Goal: Task Accomplishment & Management: Manage account settings

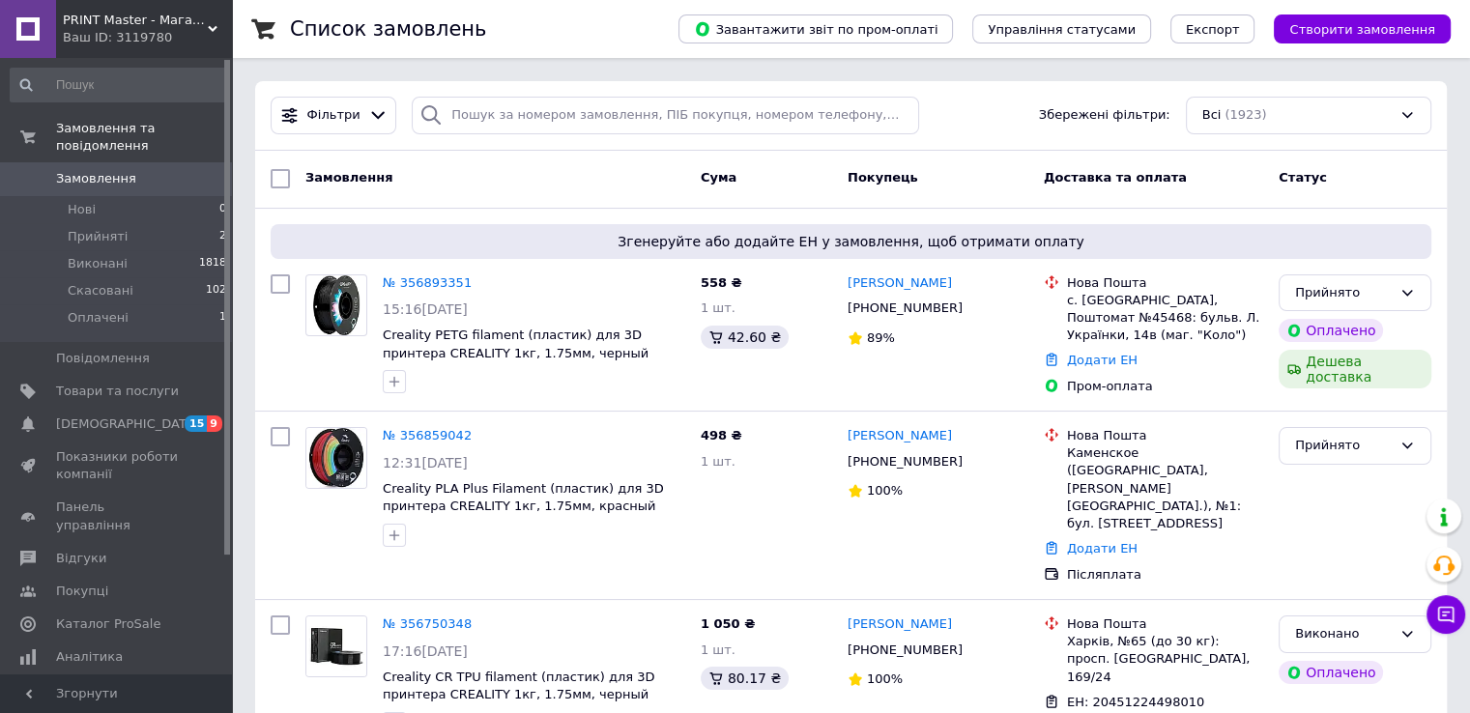
click at [31, 25] on link at bounding box center [28, 29] width 56 height 58
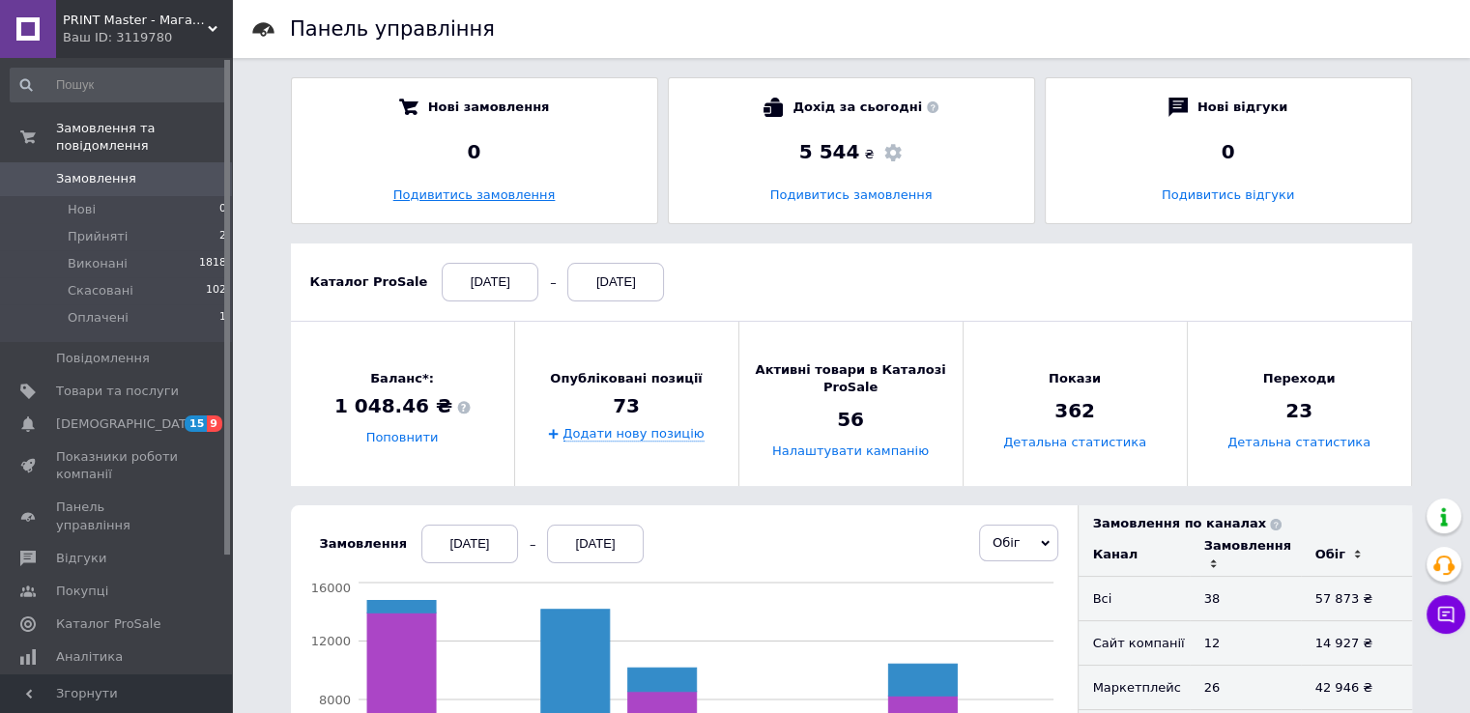
click at [480, 192] on link "Подивитись замовлення" at bounding box center [474, 194] width 162 height 14
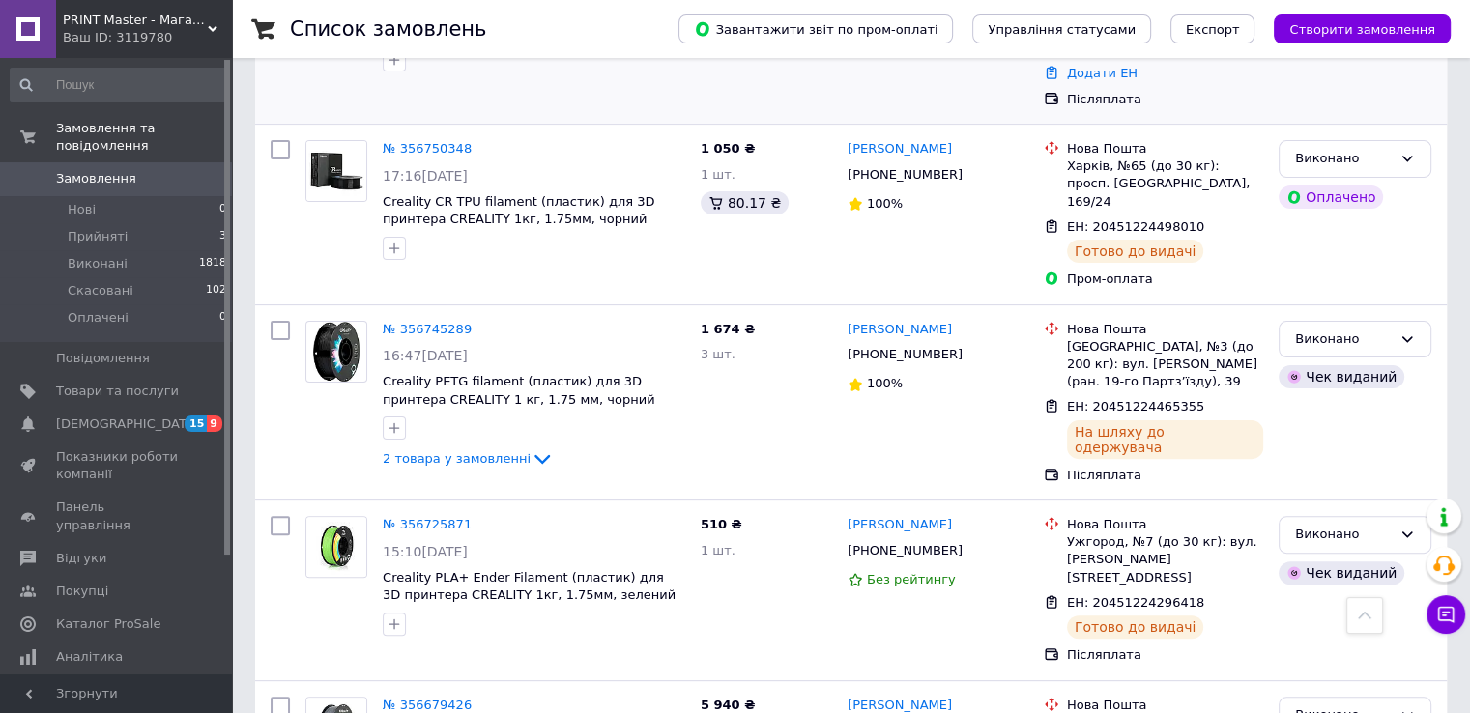
scroll to position [479, 0]
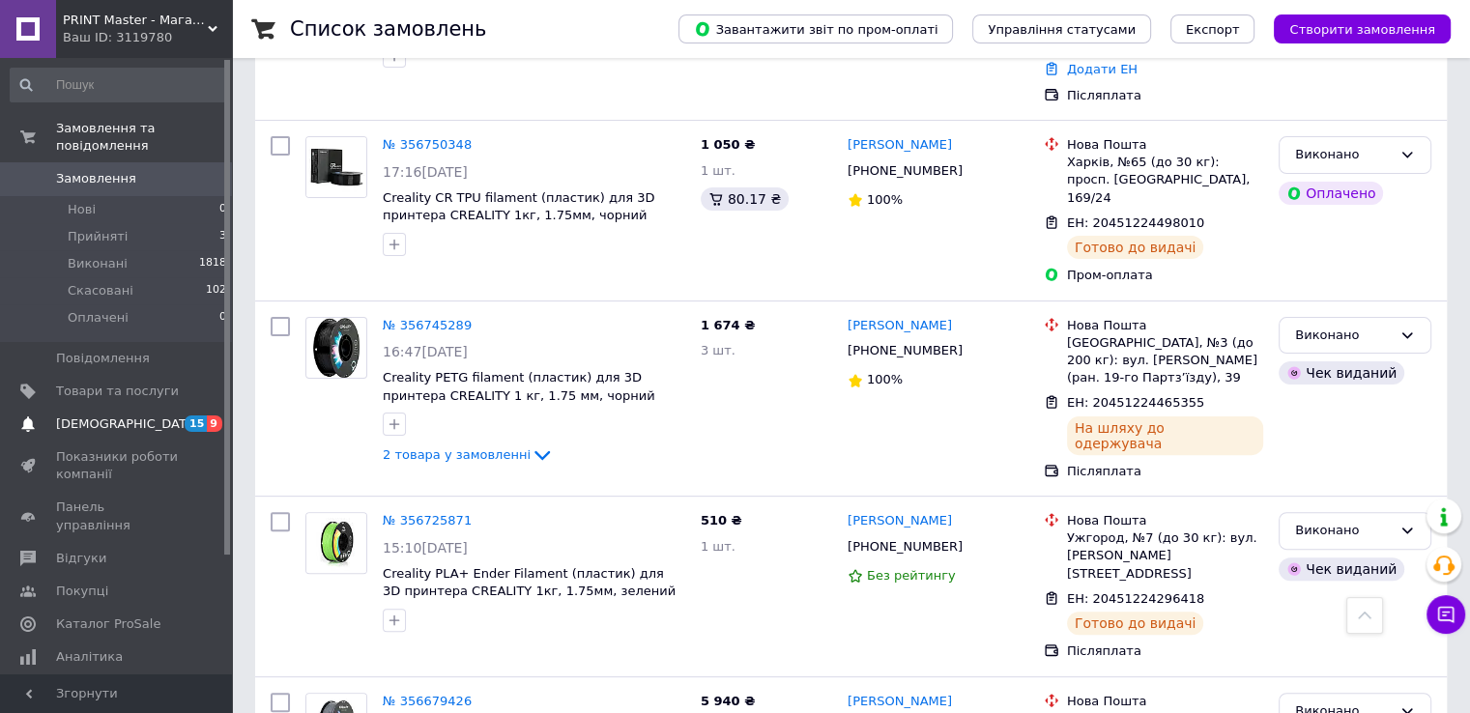
click at [118, 416] on span "[DEMOGRAPHIC_DATA]" at bounding box center [127, 424] width 143 height 17
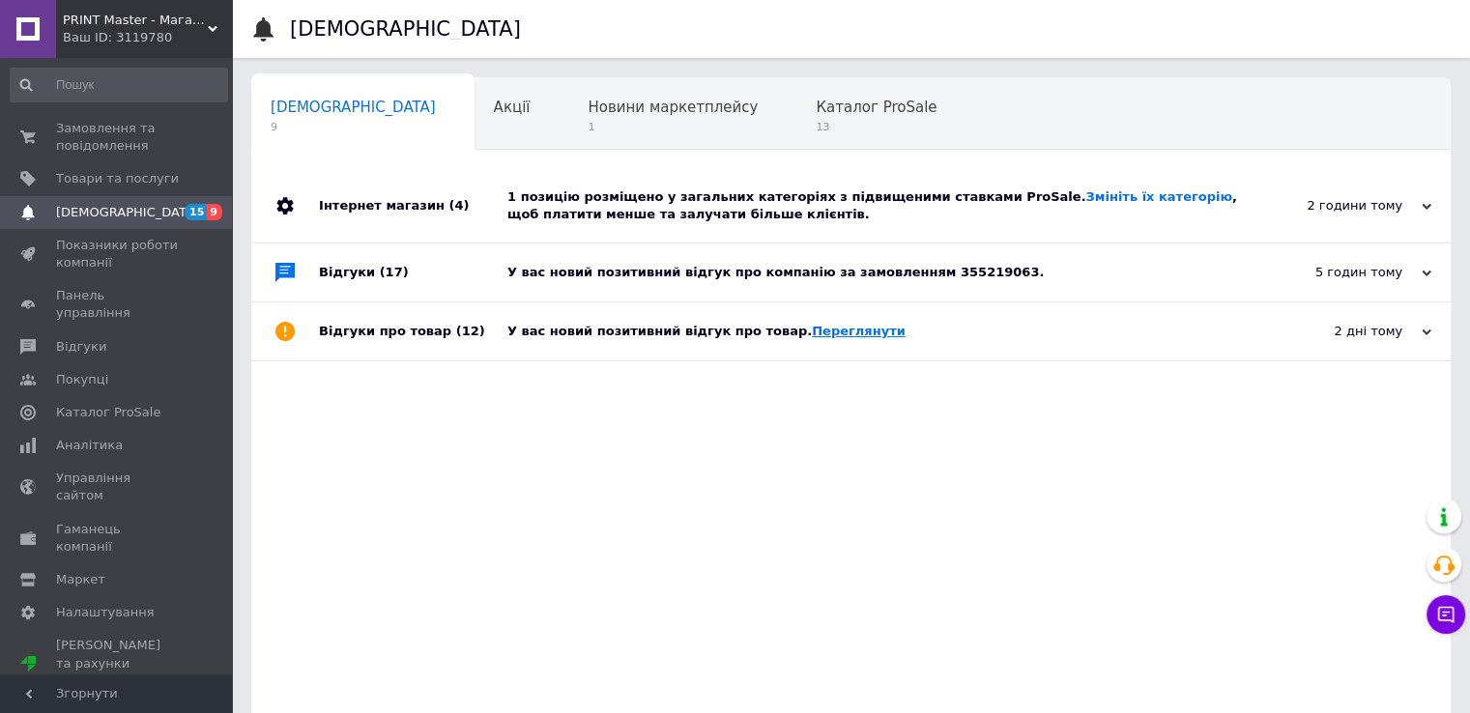
click at [820, 333] on link "Переглянути" at bounding box center [859, 331] width 94 height 14
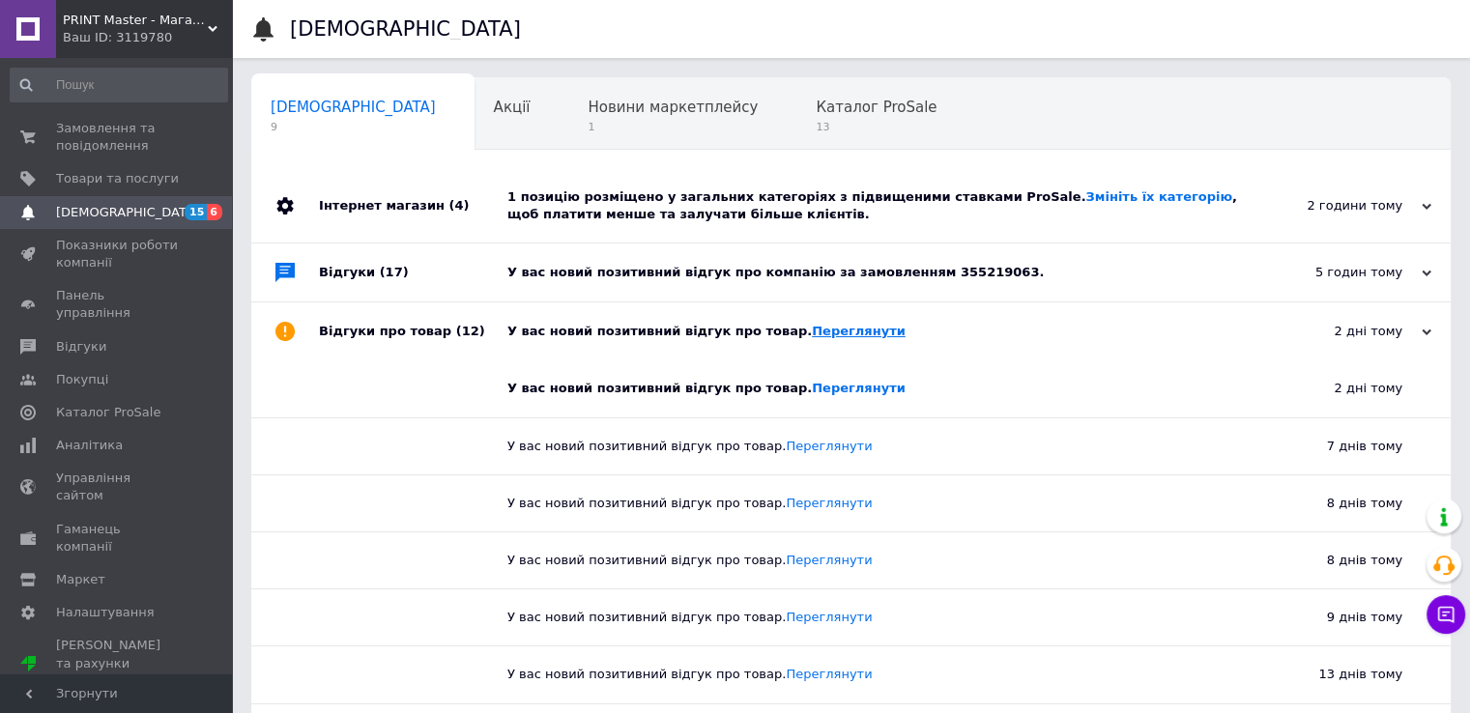
drag, startPoint x: 826, startPoint y: 333, endPoint x: 913, endPoint y: 342, distance: 87.4
click at [825, 333] on link "Переглянути" at bounding box center [859, 331] width 94 height 14
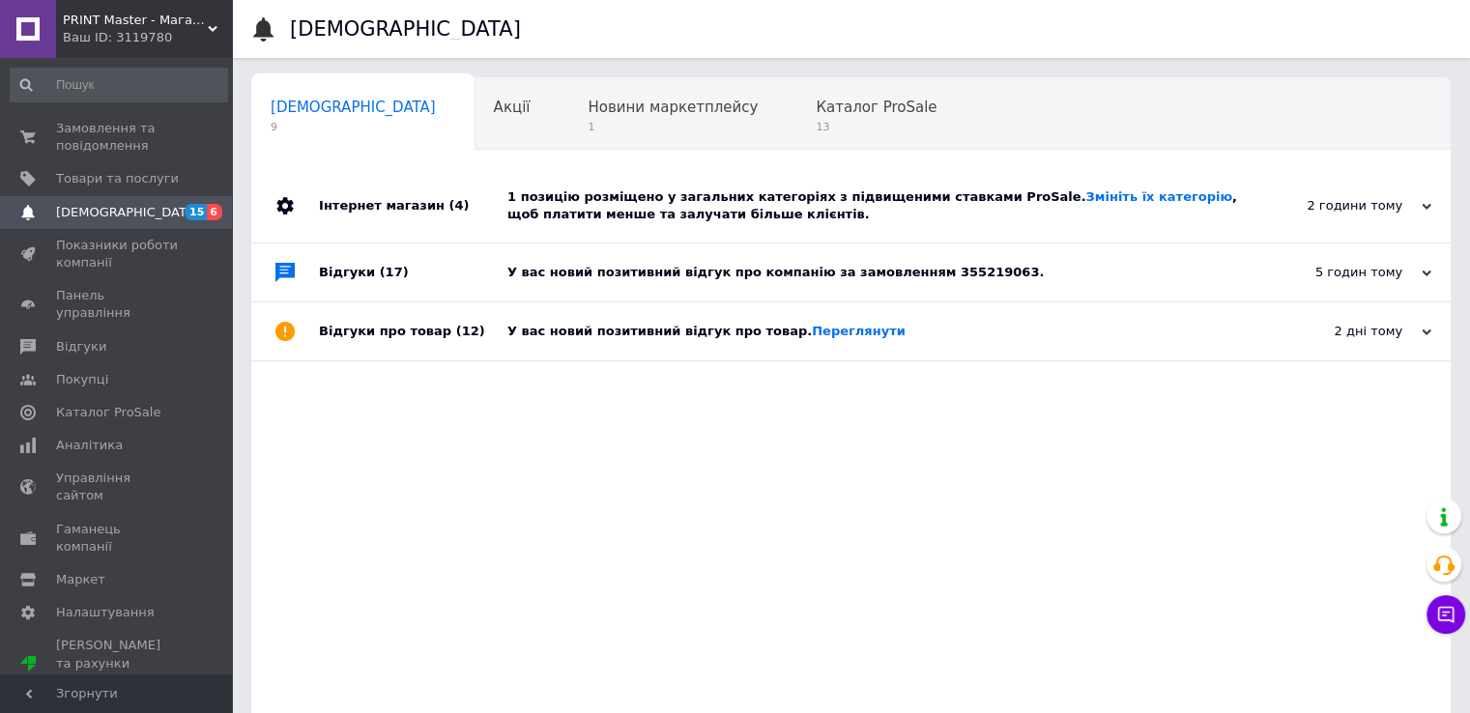
click at [92, 213] on span "[DEMOGRAPHIC_DATA]" at bounding box center [127, 212] width 143 height 17
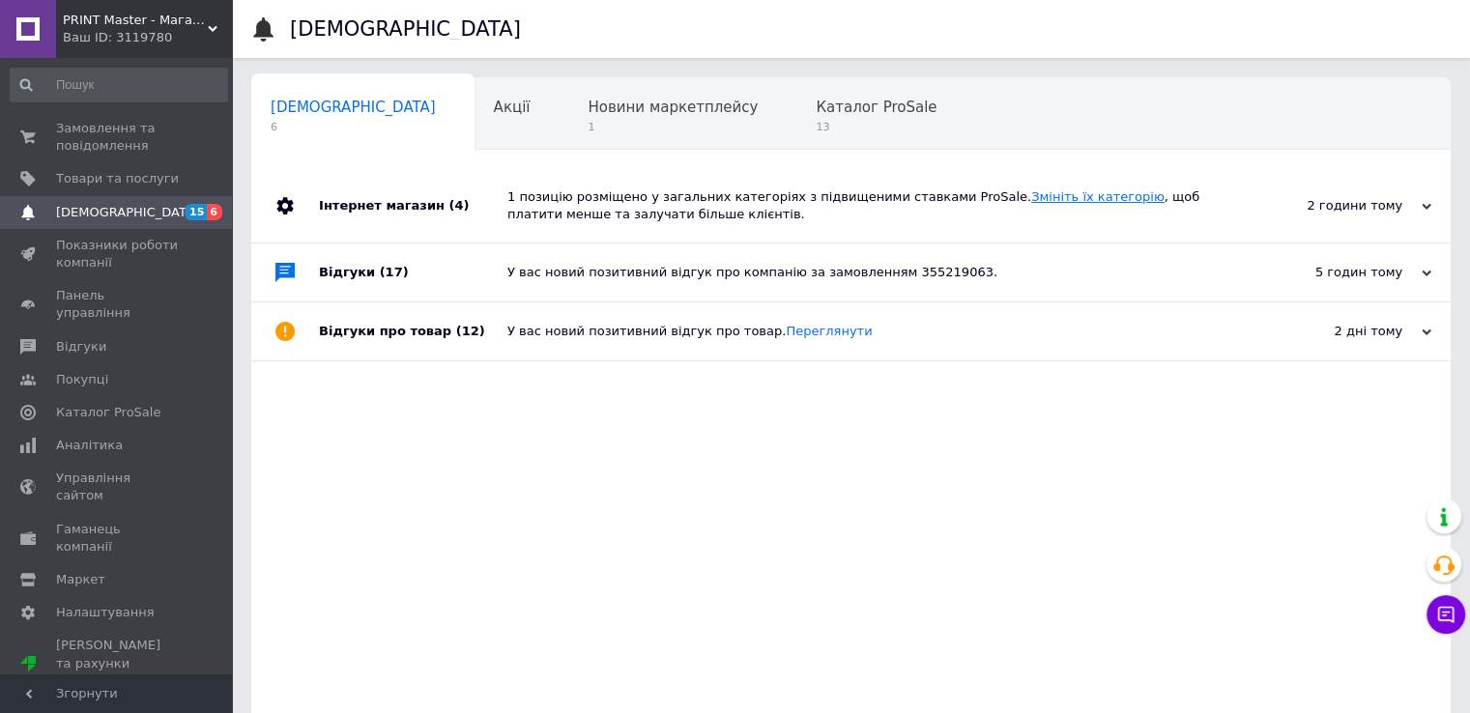
click at [1031, 195] on link "Змініть їх категорію" at bounding box center [1097, 196] width 133 height 14
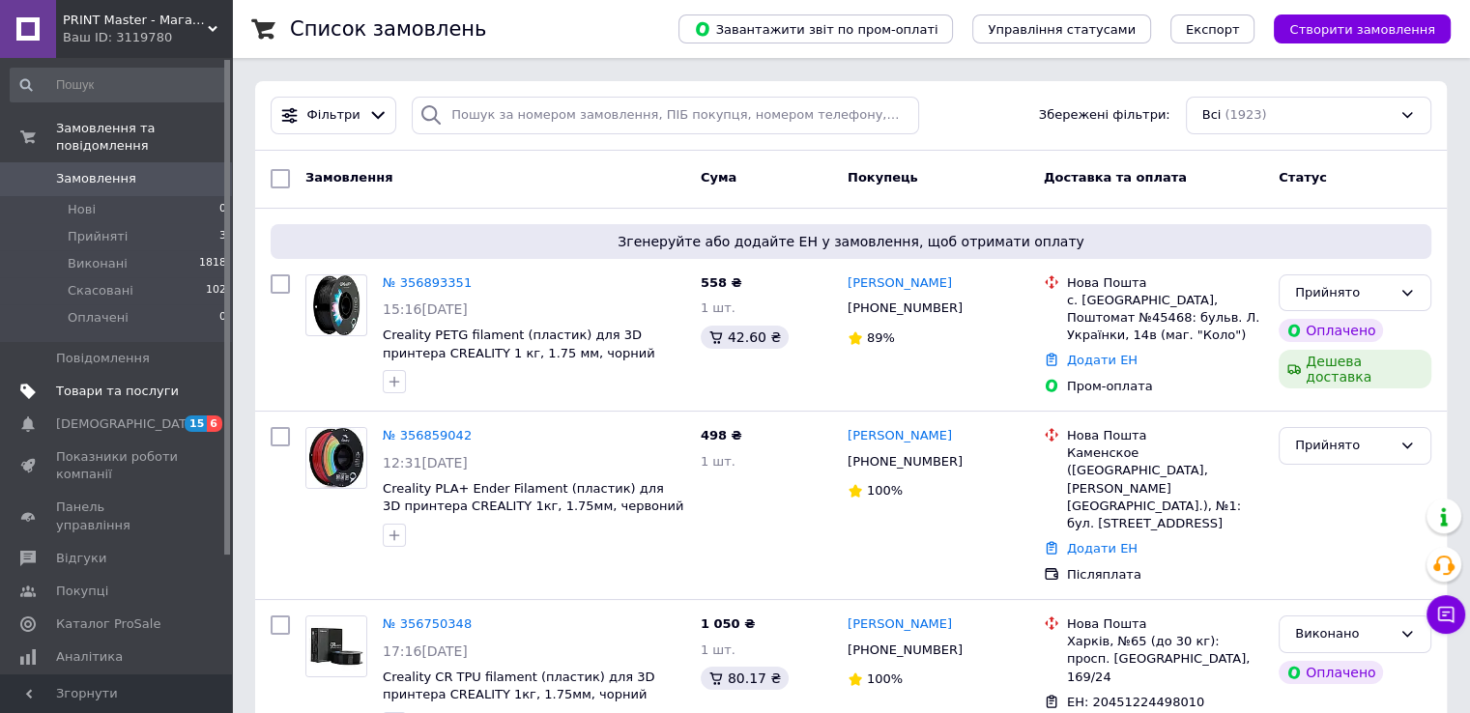
click at [104, 383] on span "Товари та послуги" at bounding box center [117, 391] width 123 height 17
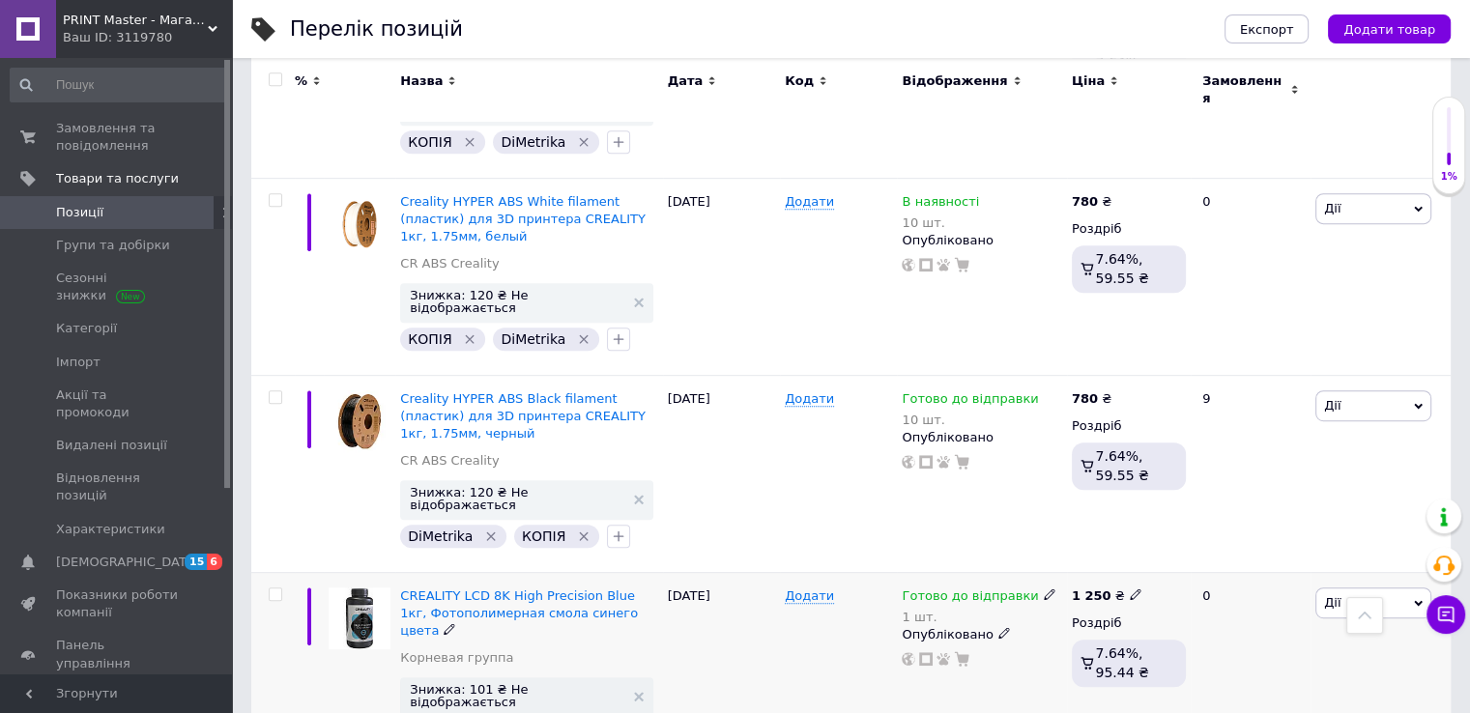
scroll to position [970, 0]
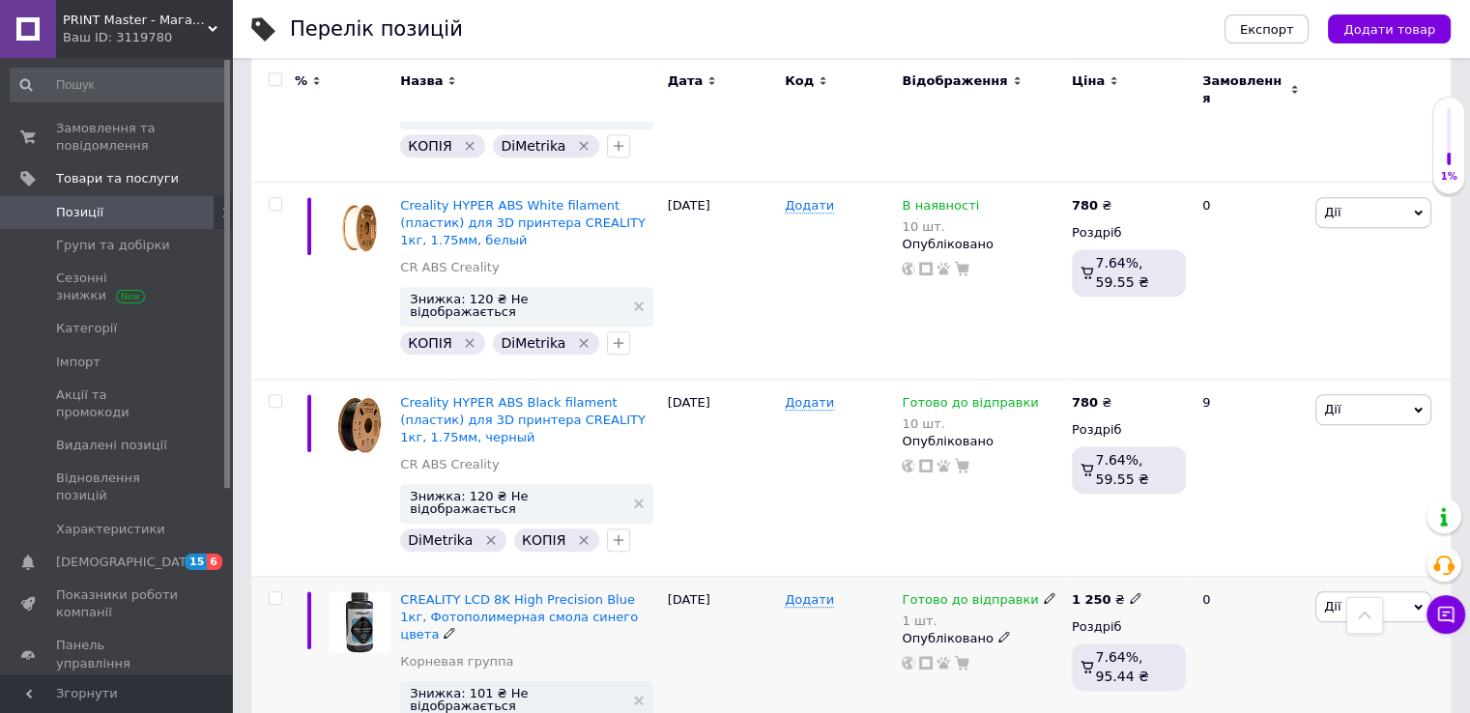
click at [1415, 603] on icon at bounding box center [1418, 607] width 9 height 9
click at [1263, 712] on li "Знижка" at bounding box center [1302, 725] width 256 height 27
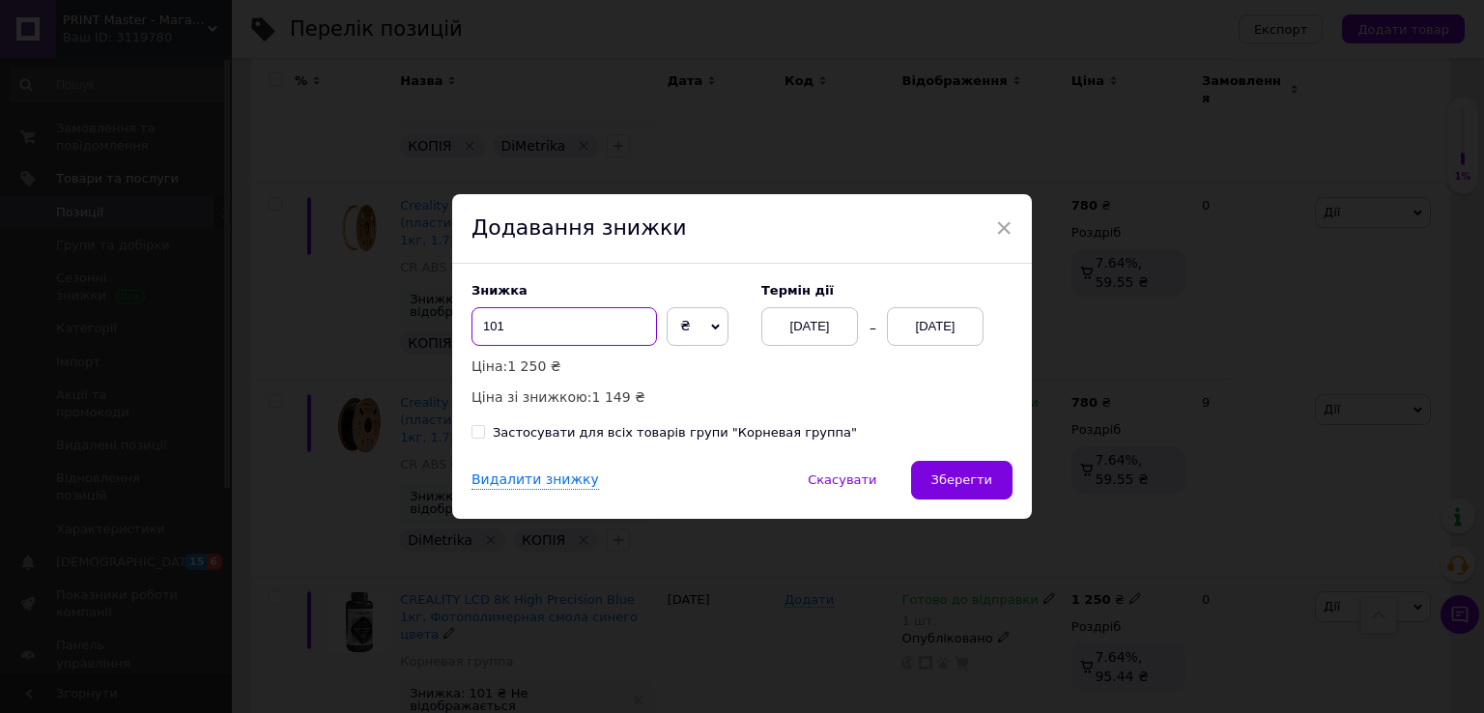
drag, startPoint x: 548, startPoint y: 328, endPoint x: 467, endPoint y: 328, distance: 81.2
click at [467, 328] on div "Знижка 101 ₴ % Ціна: 1 250 ₴ Ціна зі знижкою: 1 149 ₴ Термін дії 12.08.2025 12.…" at bounding box center [742, 362] width 580 height 197
type input "251"
click at [946, 322] on div "[DATE]" at bounding box center [935, 326] width 97 height 39
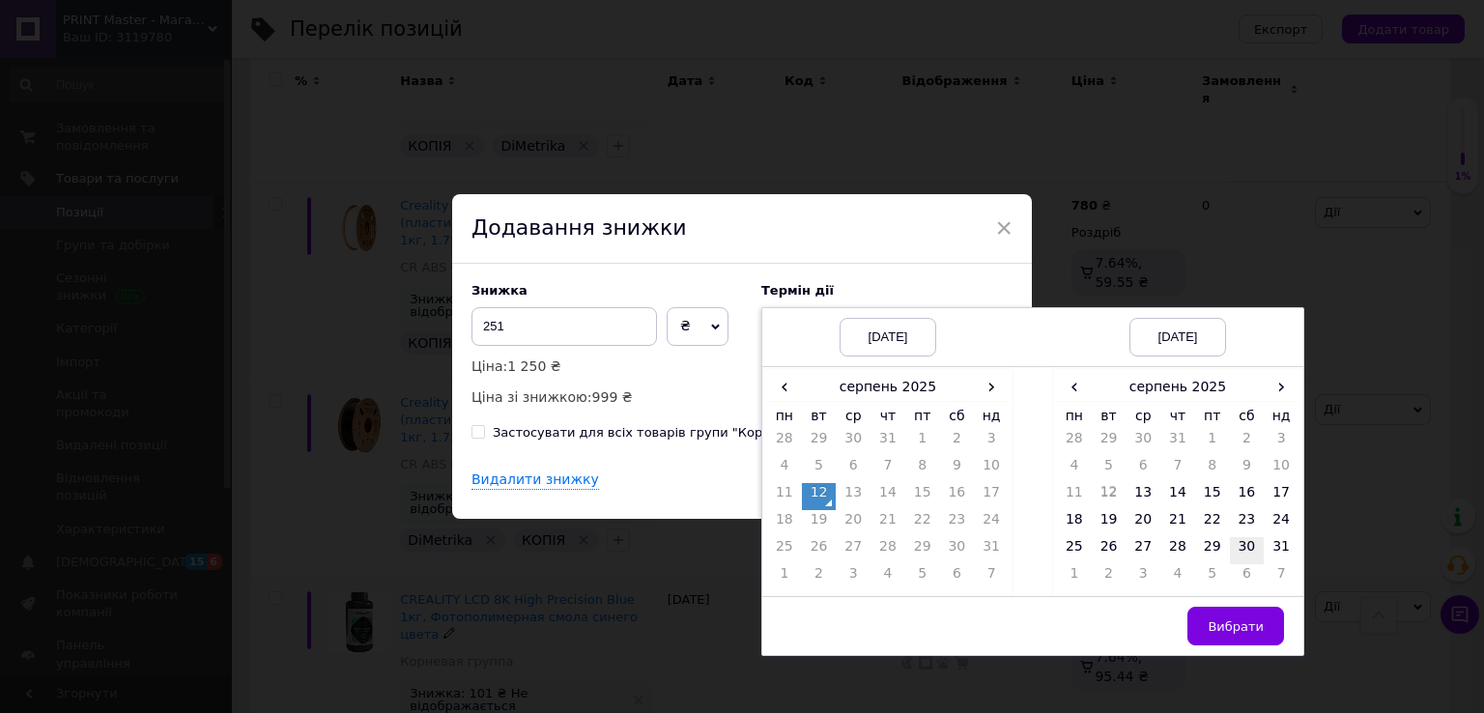
click at [1249, 553] on td "30" at bounding box center [1247, 550] width 35 height 27
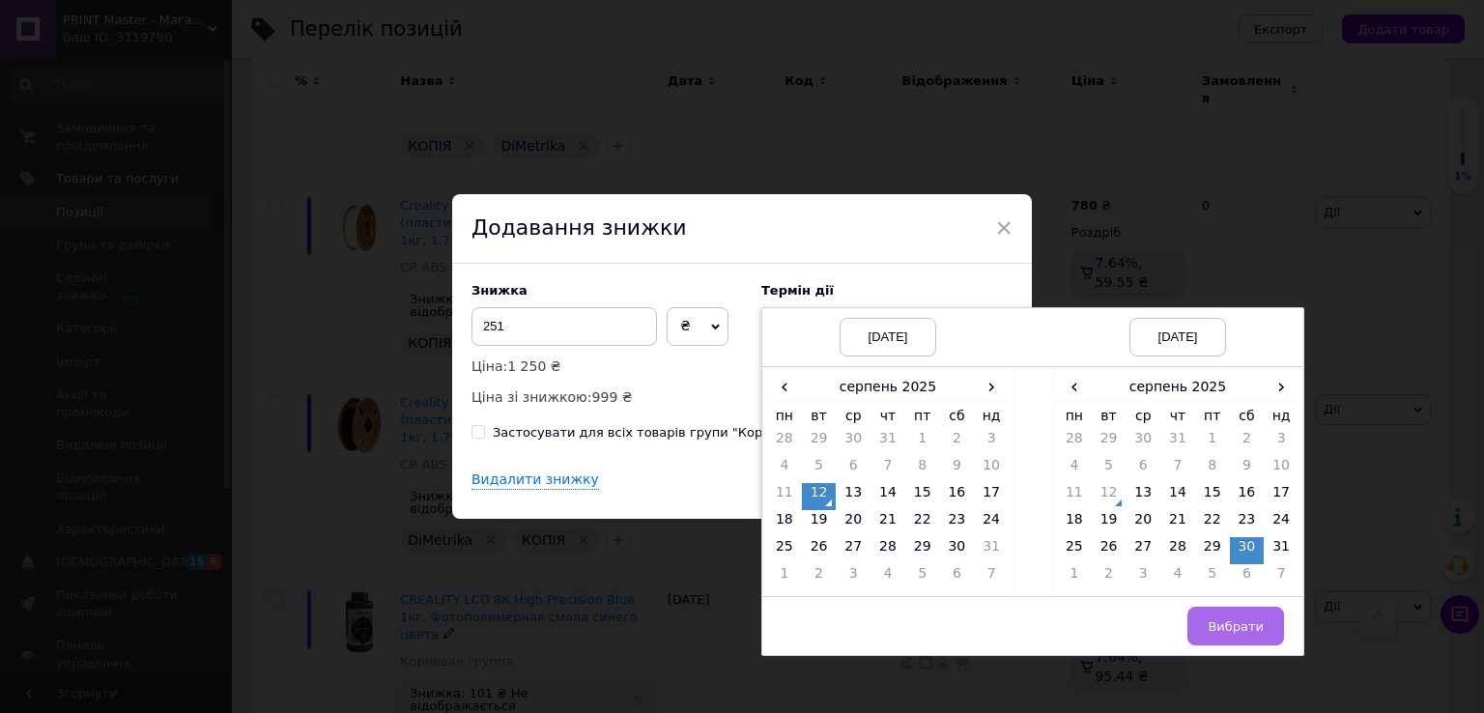
click at [1230, 626] on span "Вибрати" at bounding box center [1236, 626] width 56 height 14
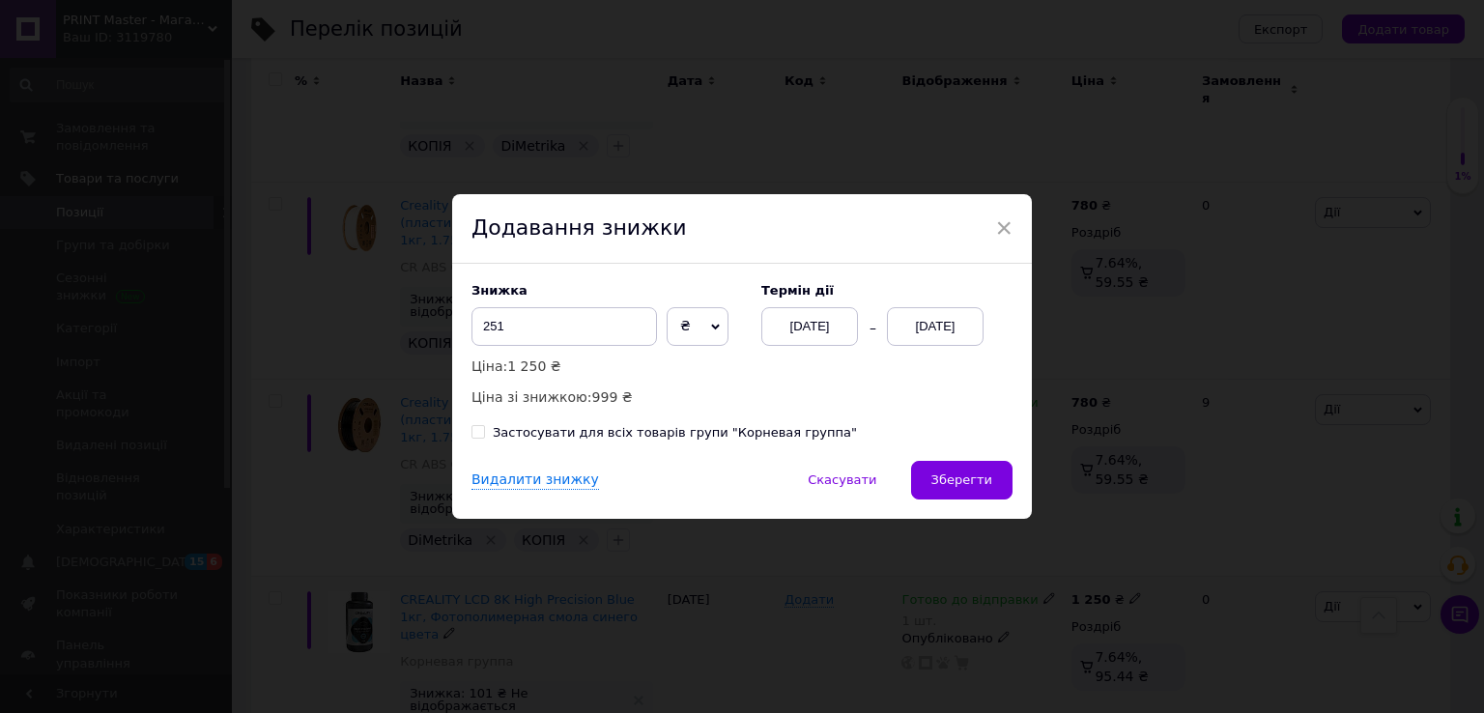
click at [962, 487] on span "Зберегти" at bounding box center [962, 480] width 61 height 14
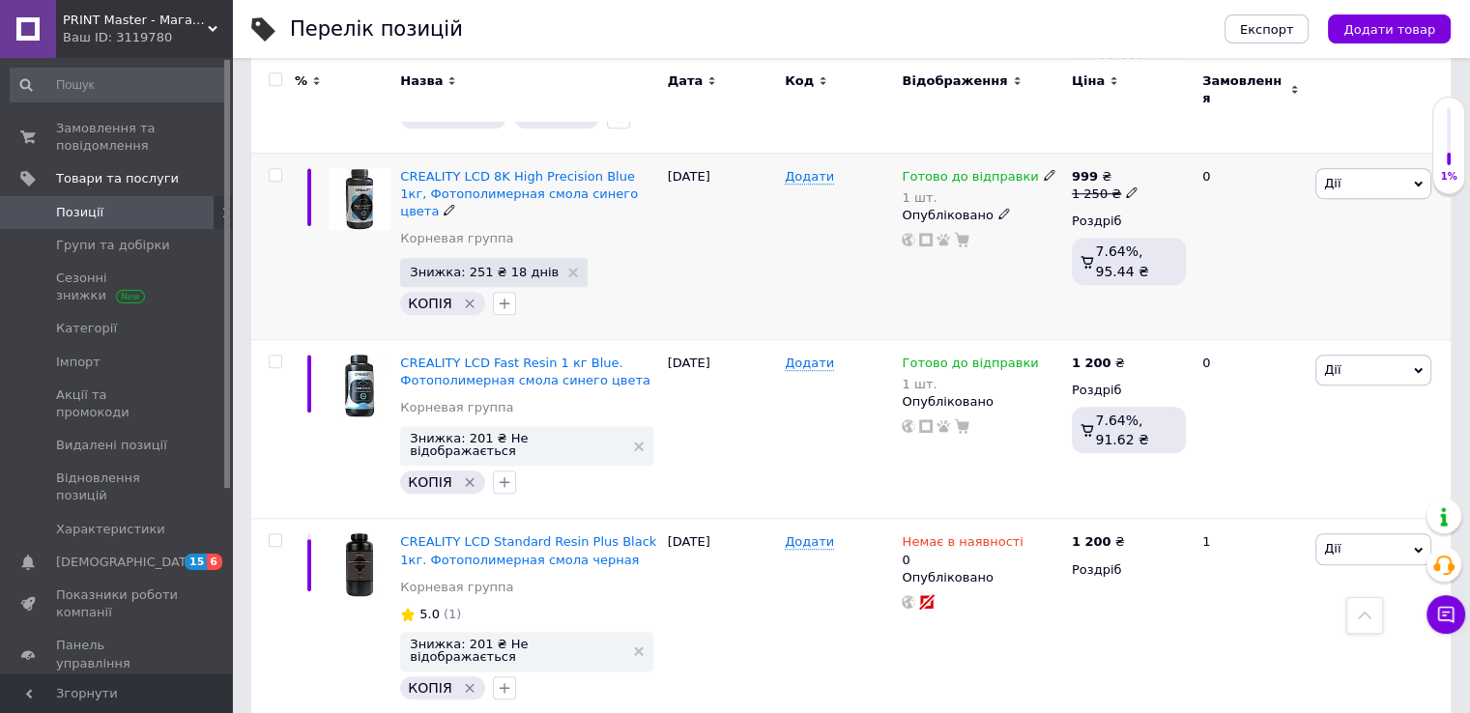
scroll to position [1437, 0]
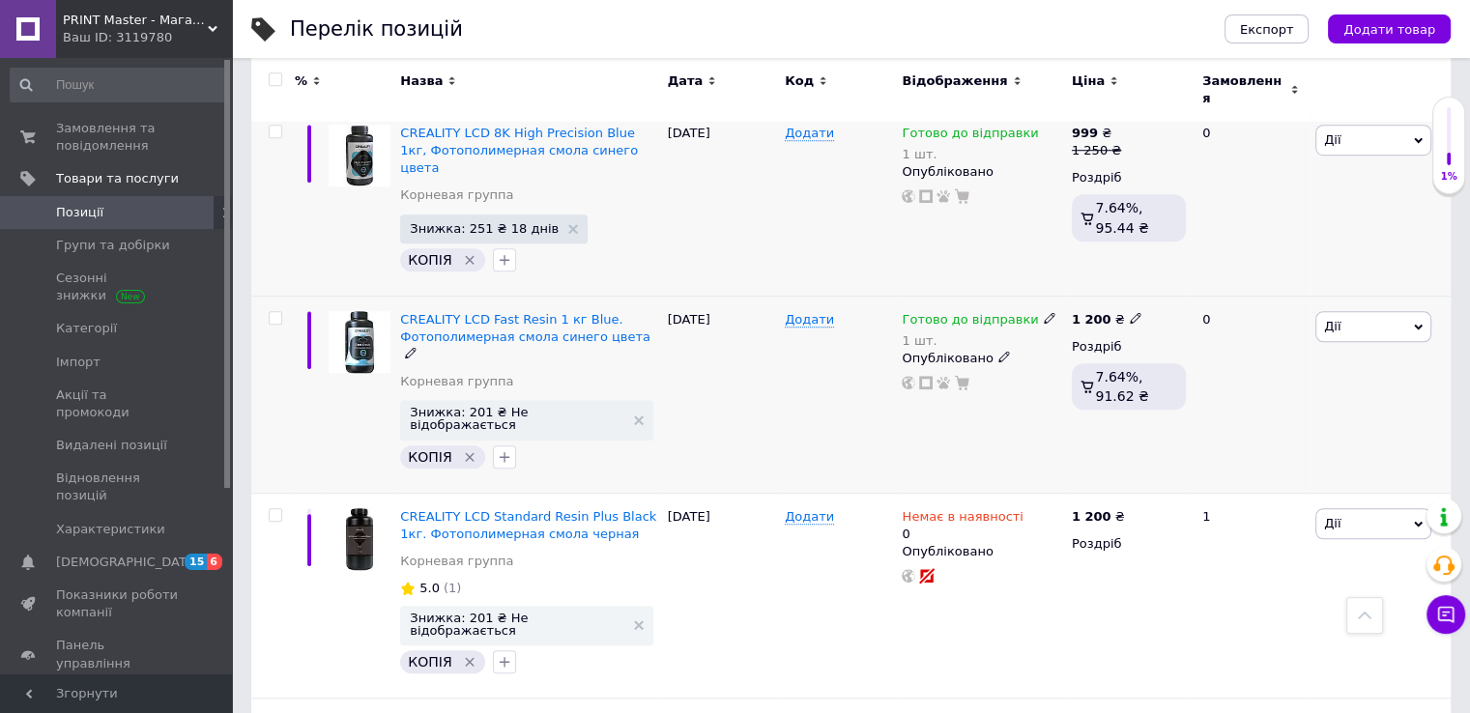
click at [1421, 323] on icon at bounding box center [1418, 327] width 9 height 9
click at [1254, 431] on li "Знижка" at bounding box center [1302, 444] width 256 height 27
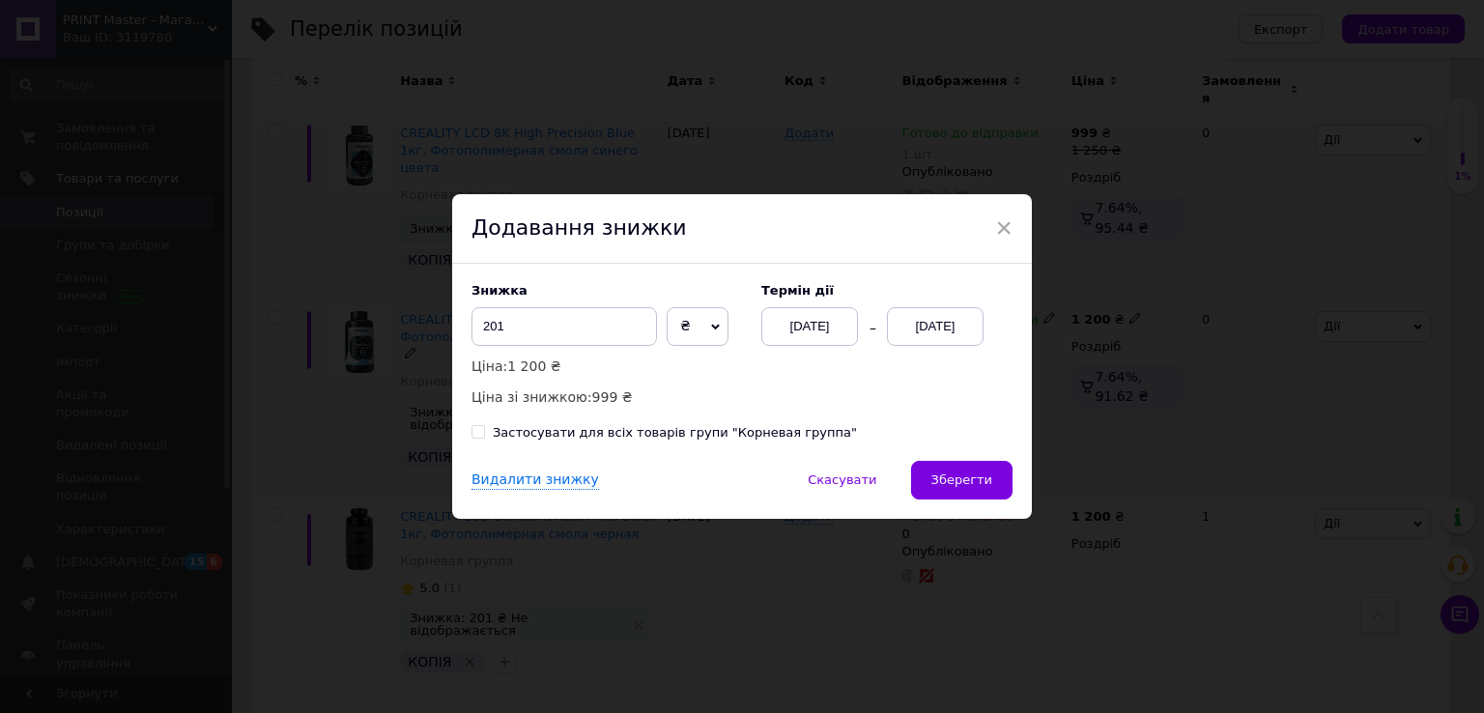
click at [930, 329] on div "[DATE]" at bounding box center [935, 326] width 97 height 39
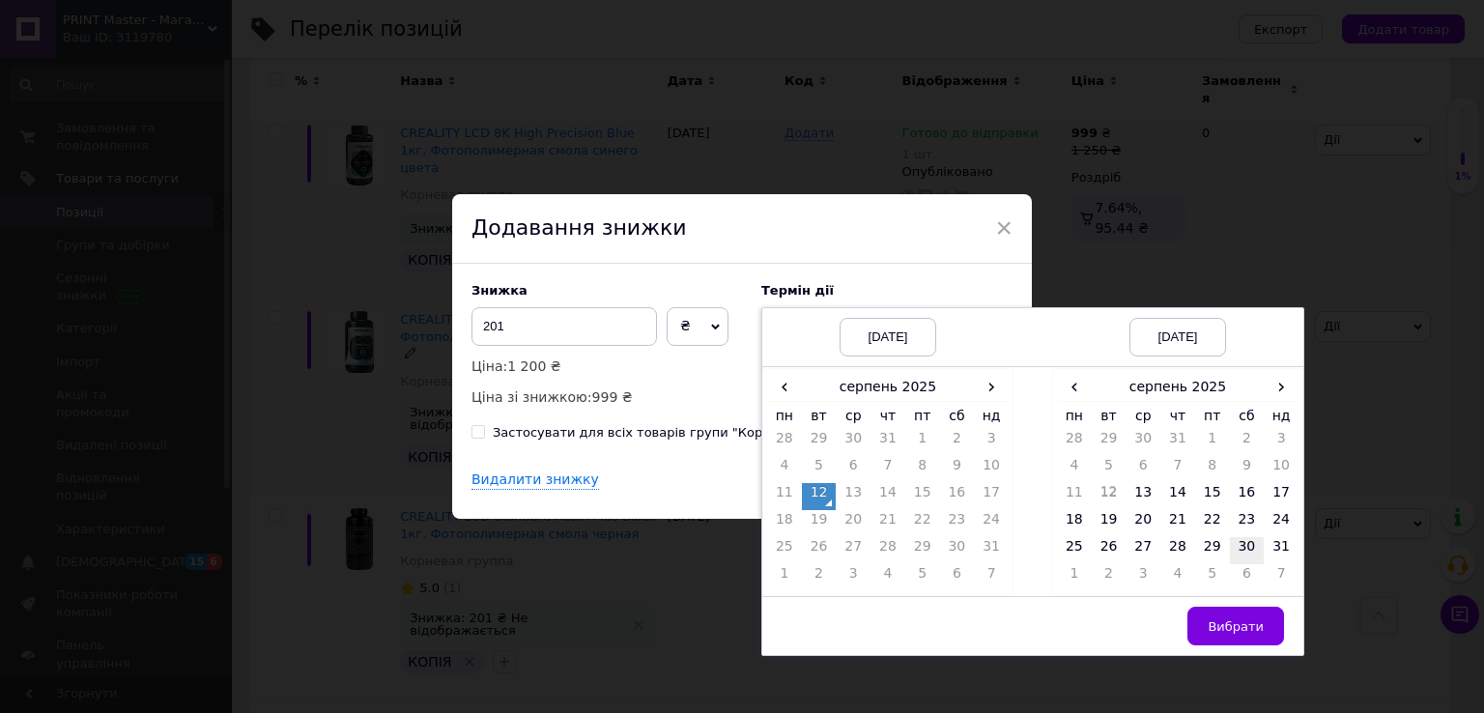
click at [1247, 554] on td "30" at bounding box center [1247, 550] width 35 height 27
drag, startPoint x: 1232, startPoint y: 627, endPoint x: 1193, endPoint y: 605, distance: 45.4
click at [1230, 627] on span "Вибрати" at bounding box center [1236, 626] width 56 height 14
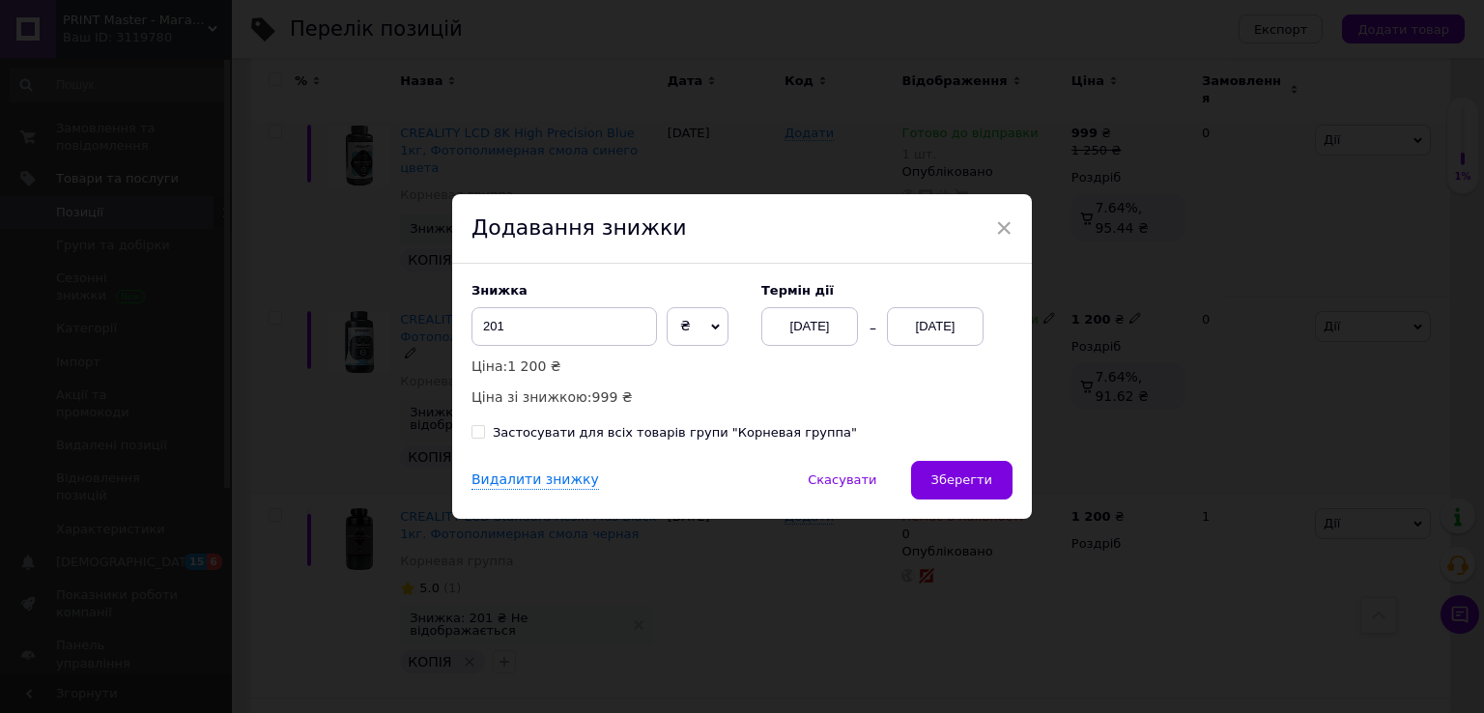
drag, startPoint x: 950, startPoint y: 487, endPoint x: 963, endPoint y: 475, distance: 17.8
click at [951, 487] on span "Зберегти" at bounding box center [962, 480] width 61 height 14
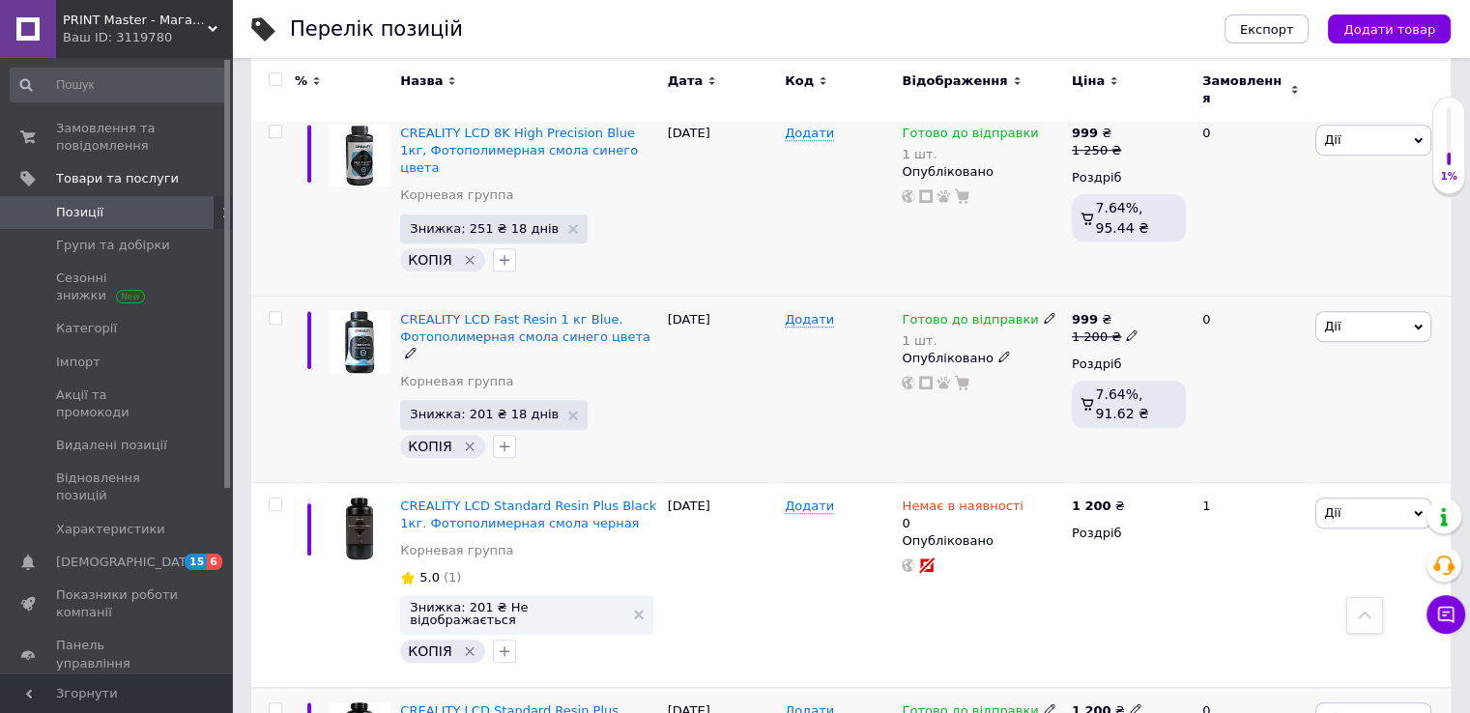
click at [1411, 703] on span "Дії" at bounding box center [1373, 718] width 116 height 31
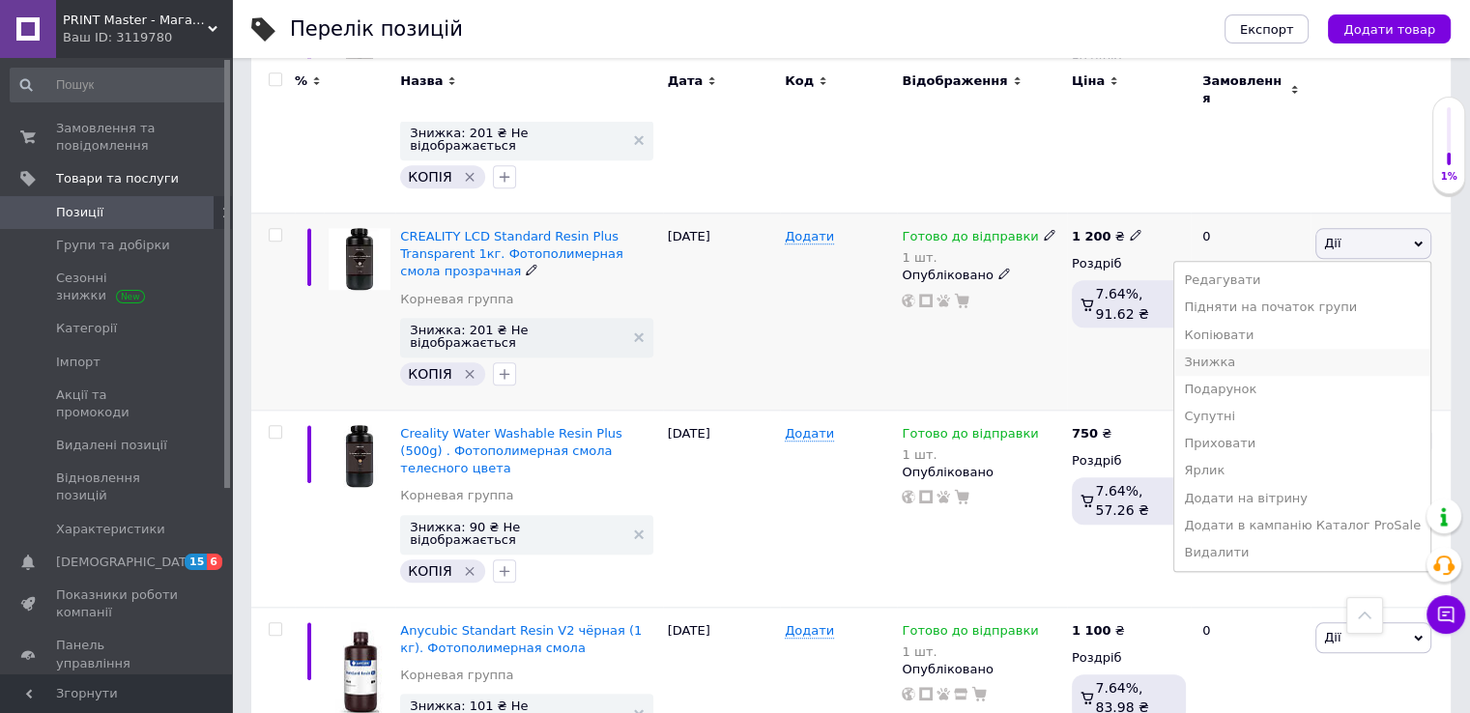
scroll to position [1915, 0]
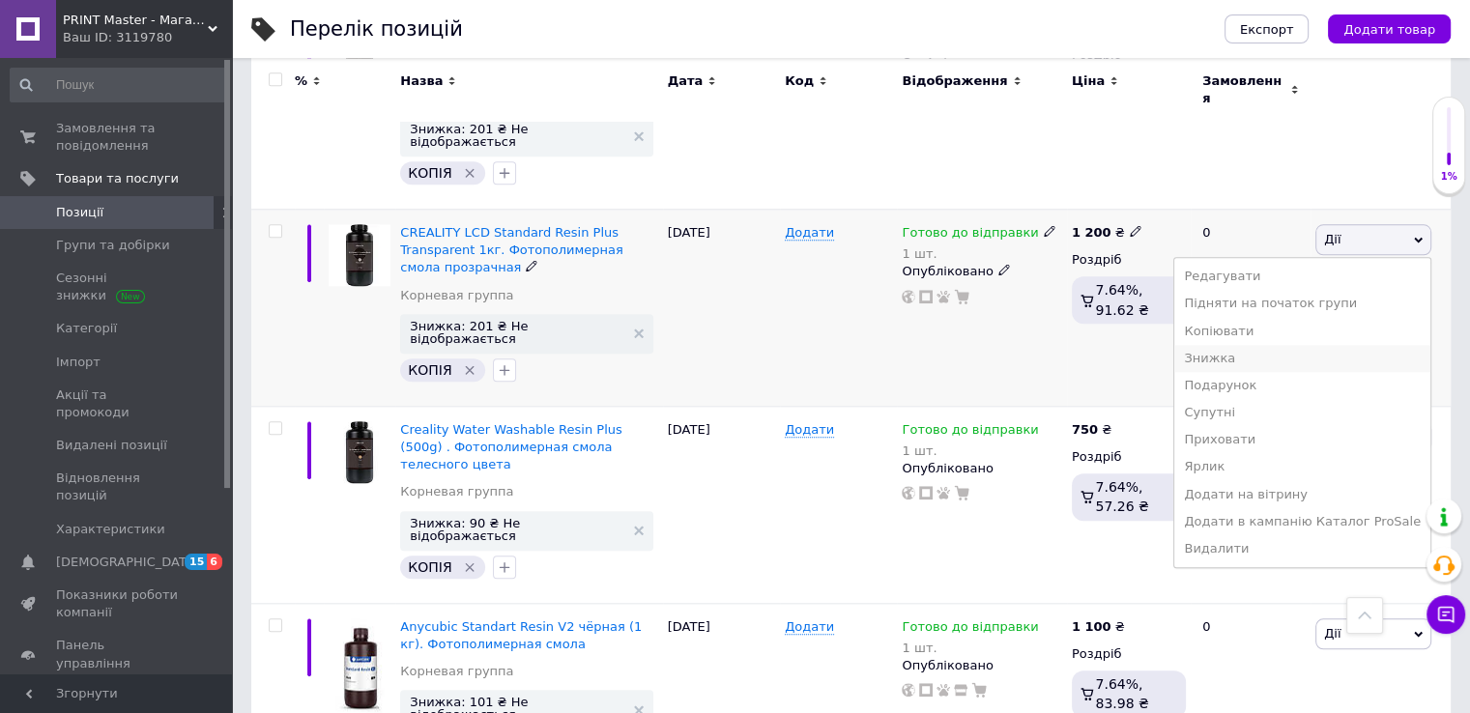
click at [1245, 345] on li "Знижка" at bounding box center [1302, 358] width 256 height 27
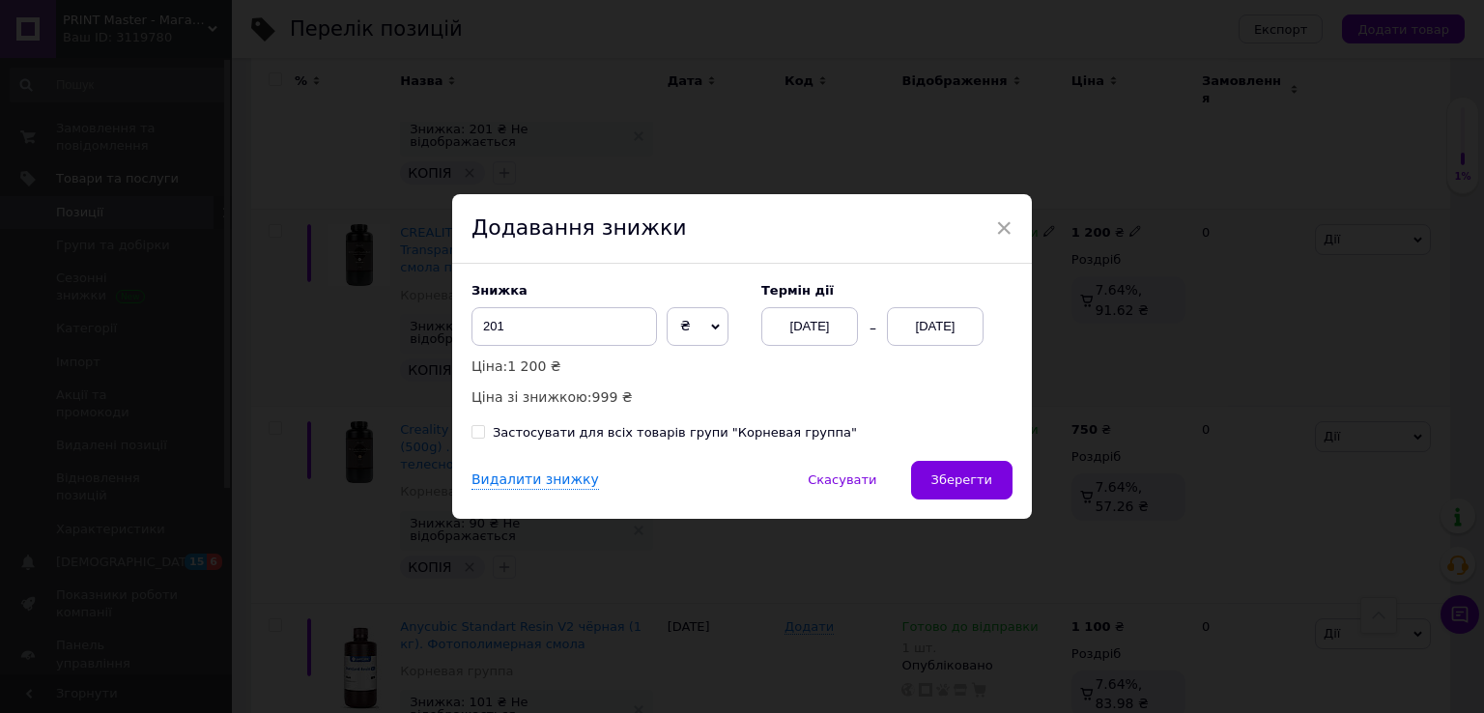
click at [943, 330] on div "[DATE]" at bounding box center [935, 326] width 97 height 39
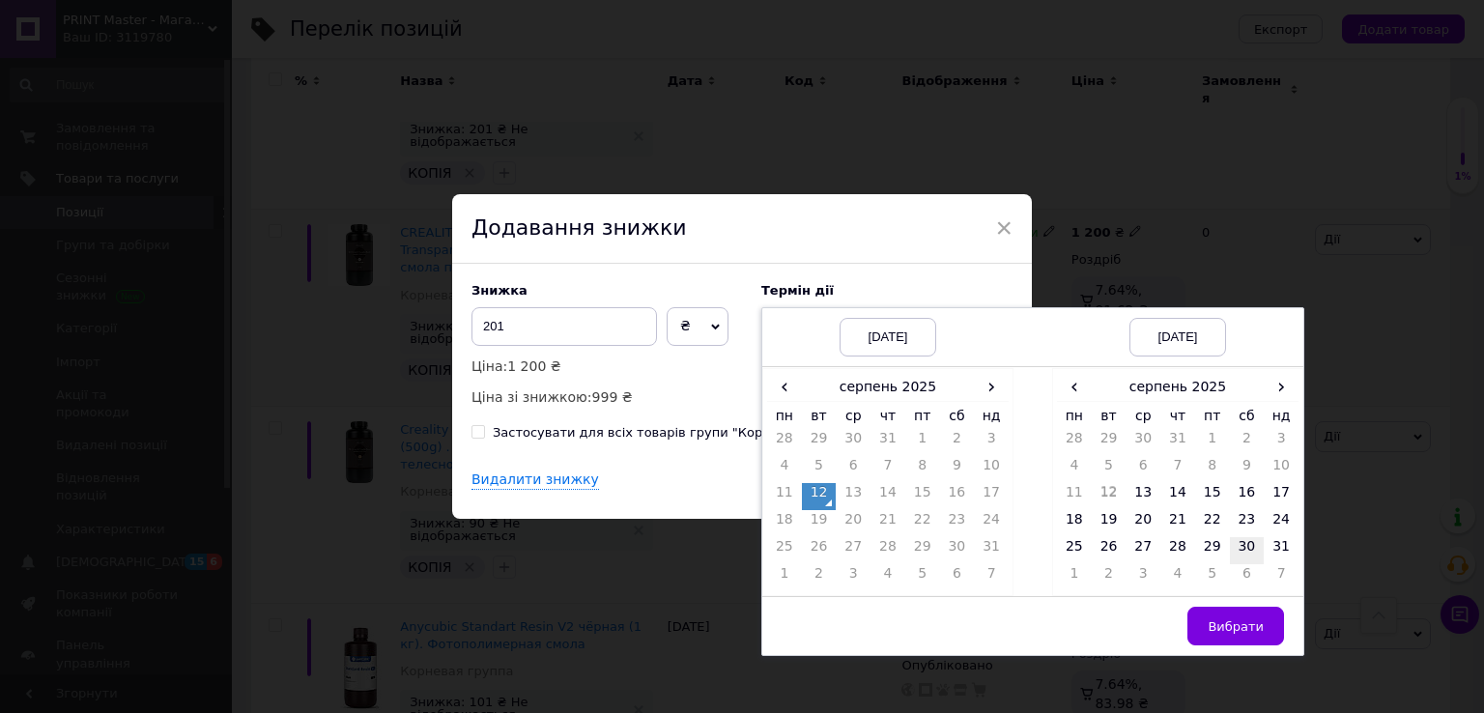
click at [1240, 547] on td "30" at bounding box center [1247, 550] width 35 height 27
drag, startPoint x: 1228, startPoint y: 623, endPoint x: 1208, endPoint y: 609, distance: 24.9
click at [1225, 619] on span "Вибрати" at bounding box center [1236, 626] width 56 height 14
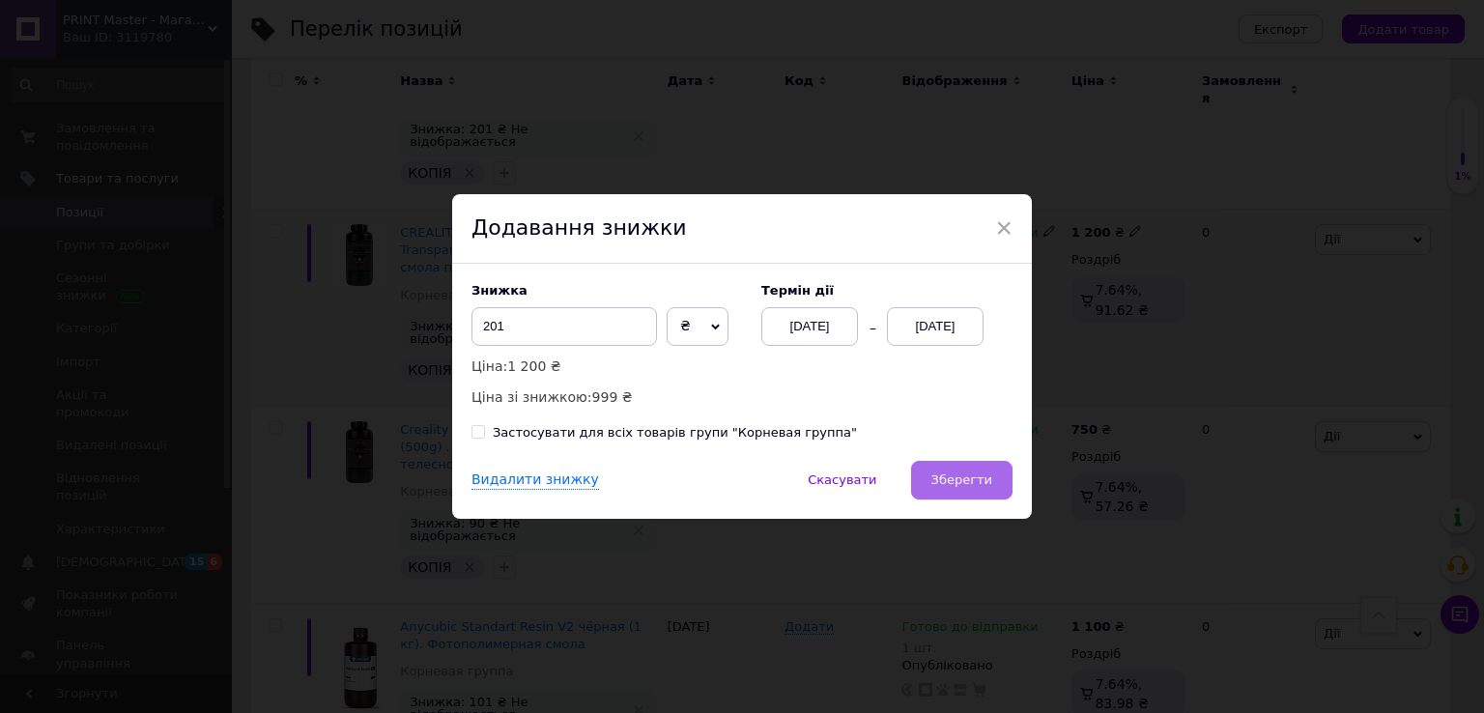
click at [958, 480] on span "Зберегти" at bounding box center [962, 480] width 61 height 14
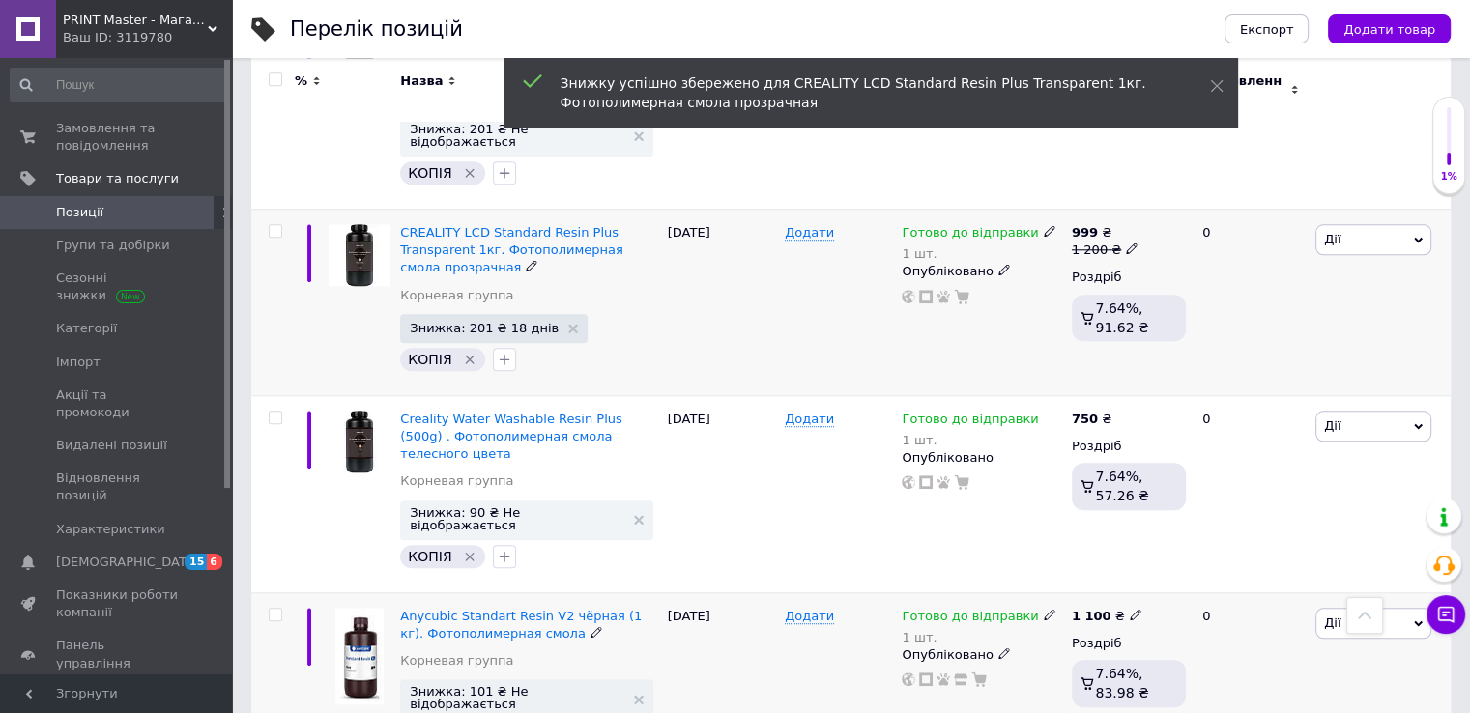
click at [1414, 619] on icon at bounding box center [1418, 623] width 9 height 9
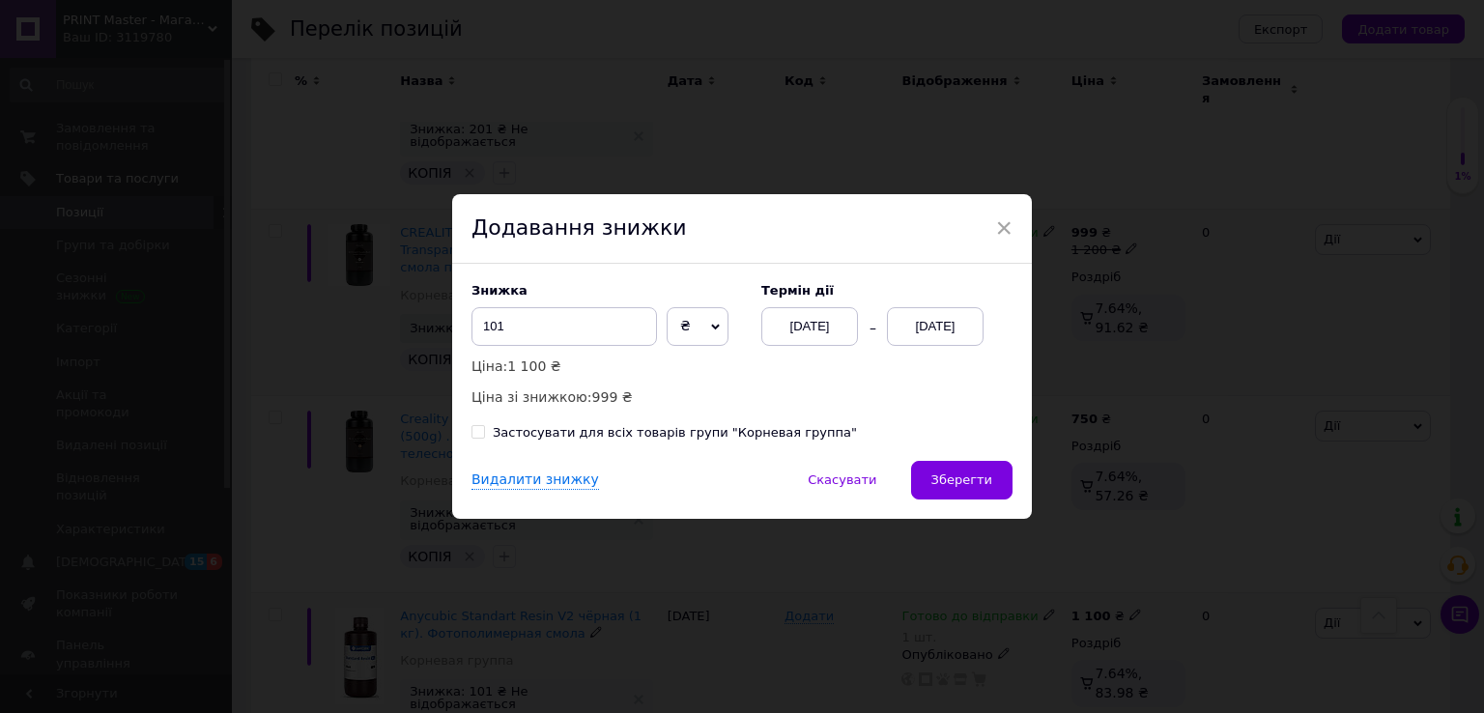
click at [942, 484] on span "Зберегти" at bounding box center [962, 480] width 61 height 14
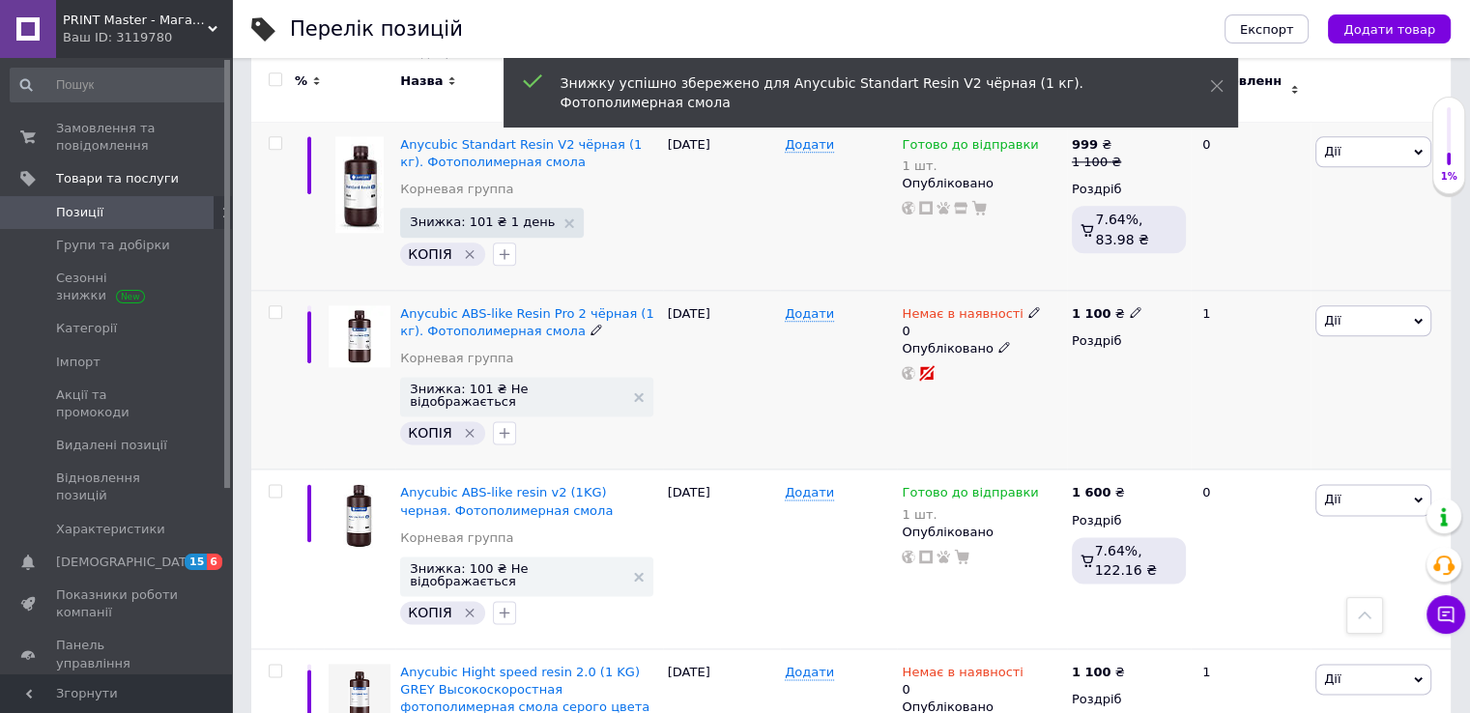
scroll to position [2395, 0]
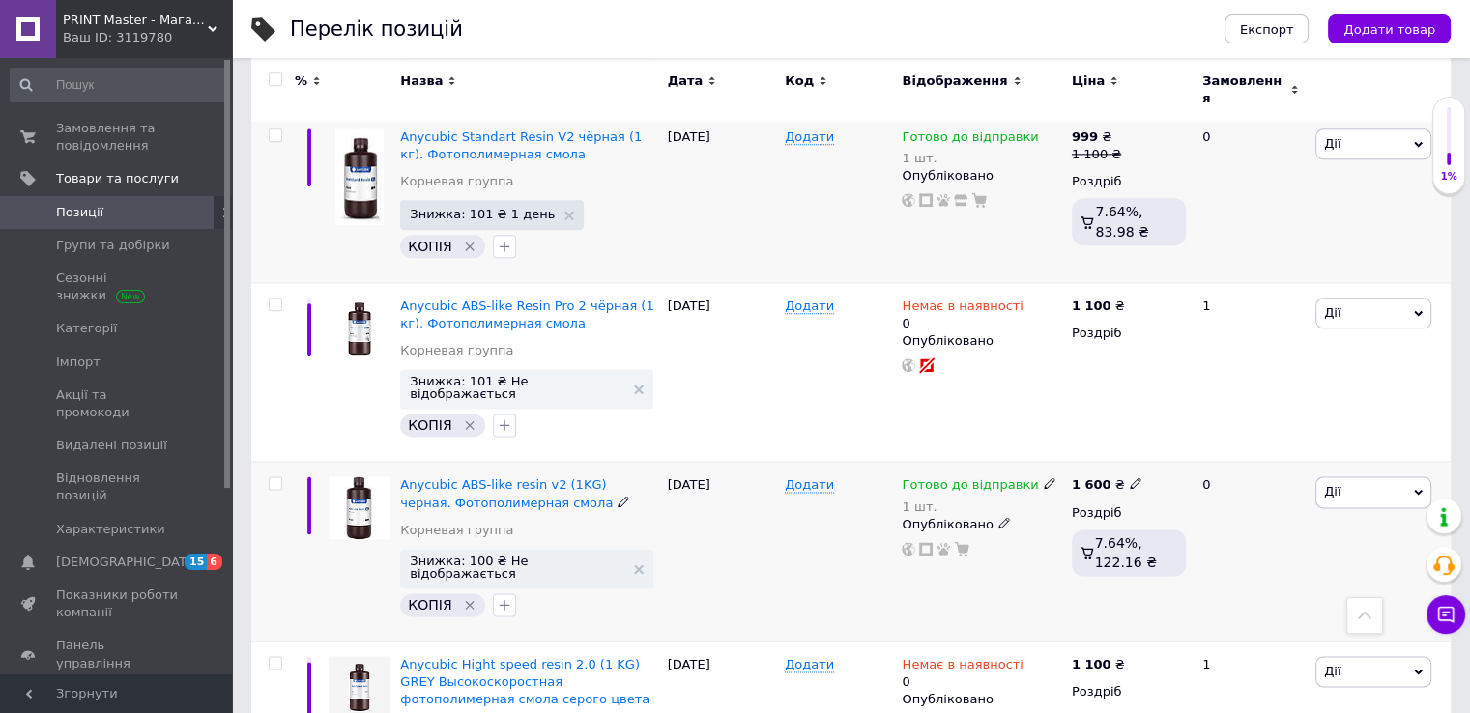
click at [1414, 488] on icon at bounding box center [1418, 492] width 9 height 9
click at [1258, 597] on li "Знижка" at bounding box center [1302, 610] width 256 height 27
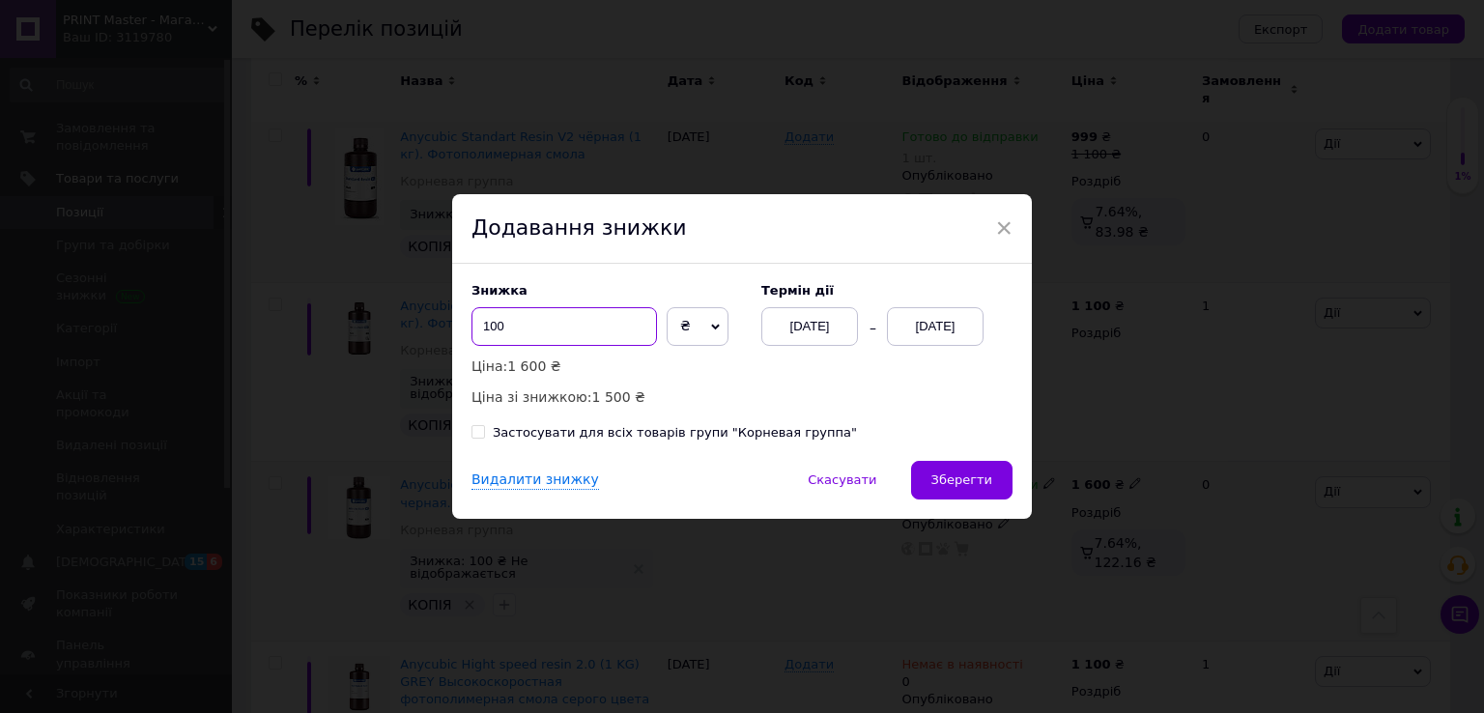
drag, startPoint x: 530, startPoint y: 326, endPoint x: 470, endPoint y: 324, distance: 60.0
click at [472, 324] on input "100" at bounding box center [565, 326] width 186 height 39
type input "1"
type input "400"
click at [679, 463] on div "Видалити знижку   Скасувати   Зберегти" at bounding box center [742, 490] width 580 height 58
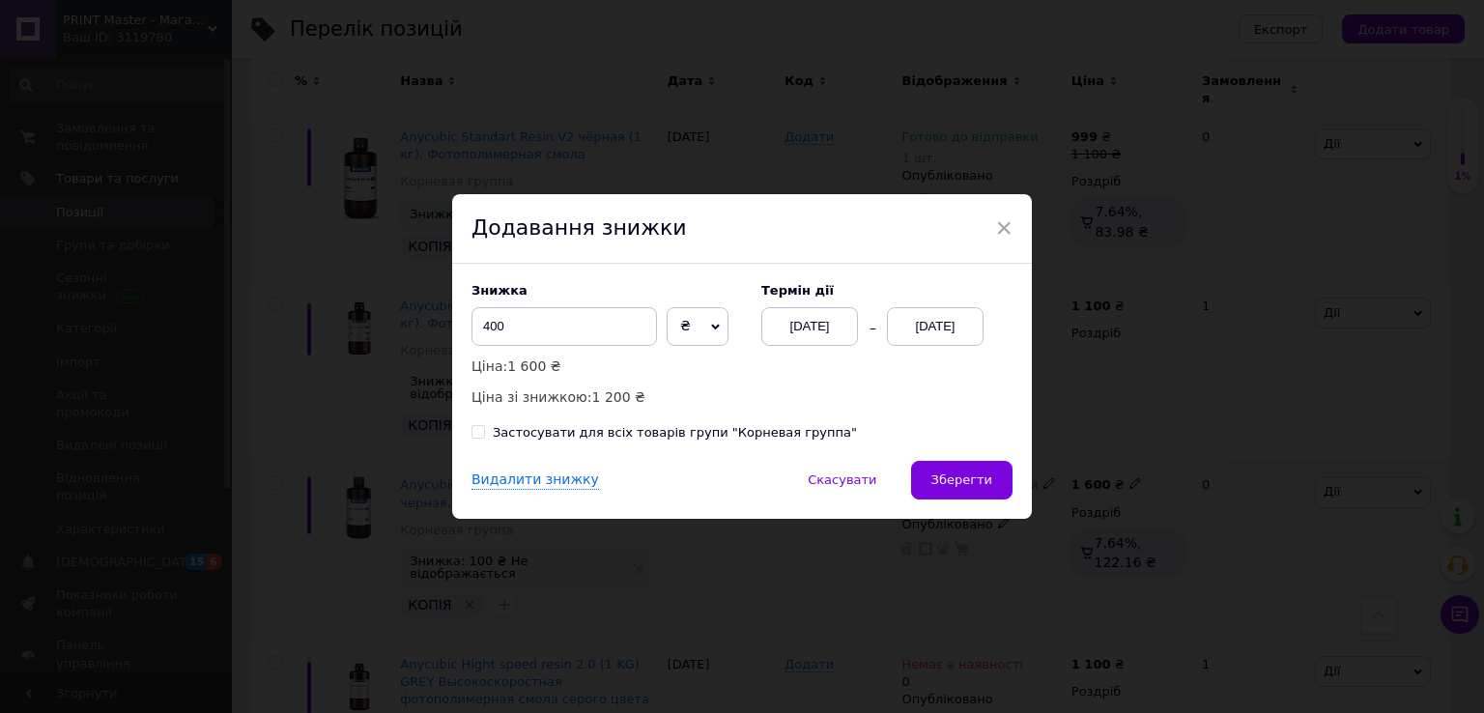
click at [936, 332] on div "[DATE]" at bounding box center [935, 326] width 97 height 39
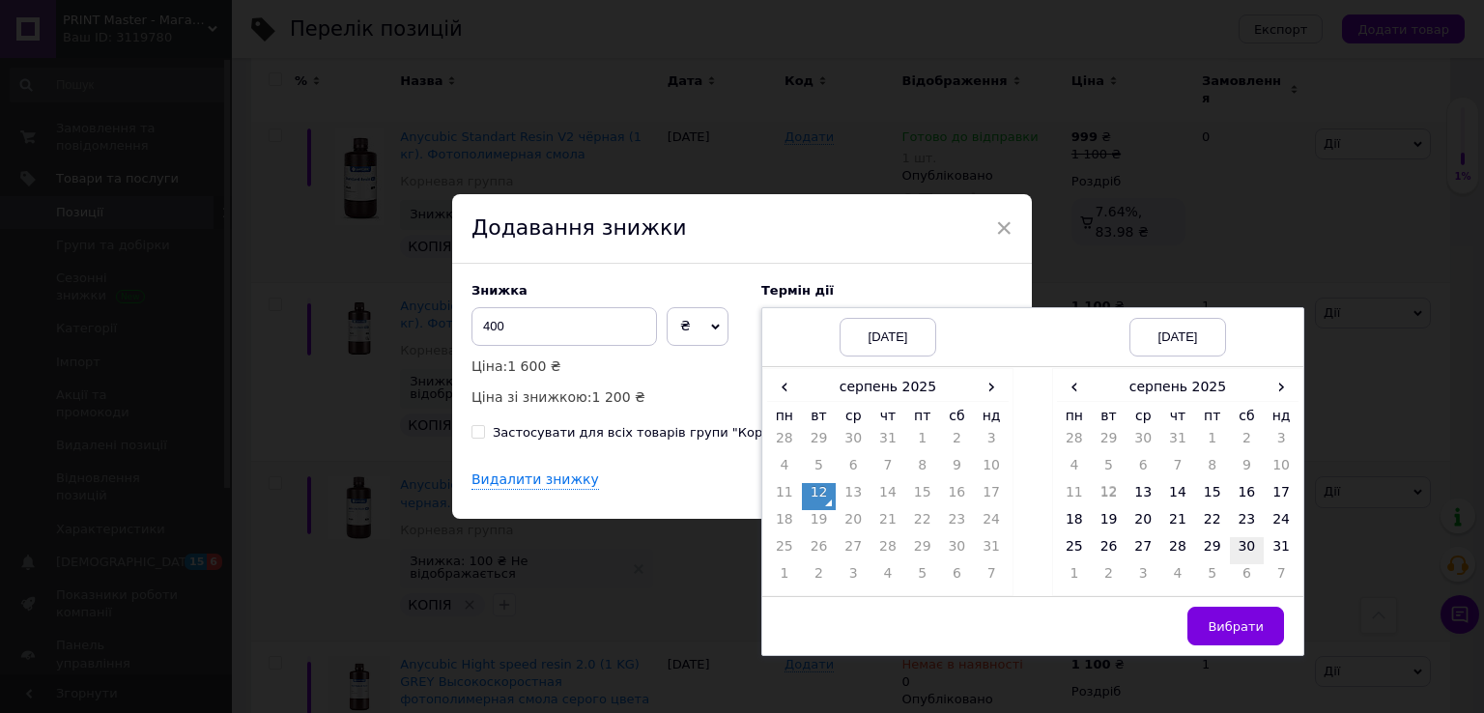
click at [1239, 550] on td "30" at bounding box center [1247, 550] width 35 height 27
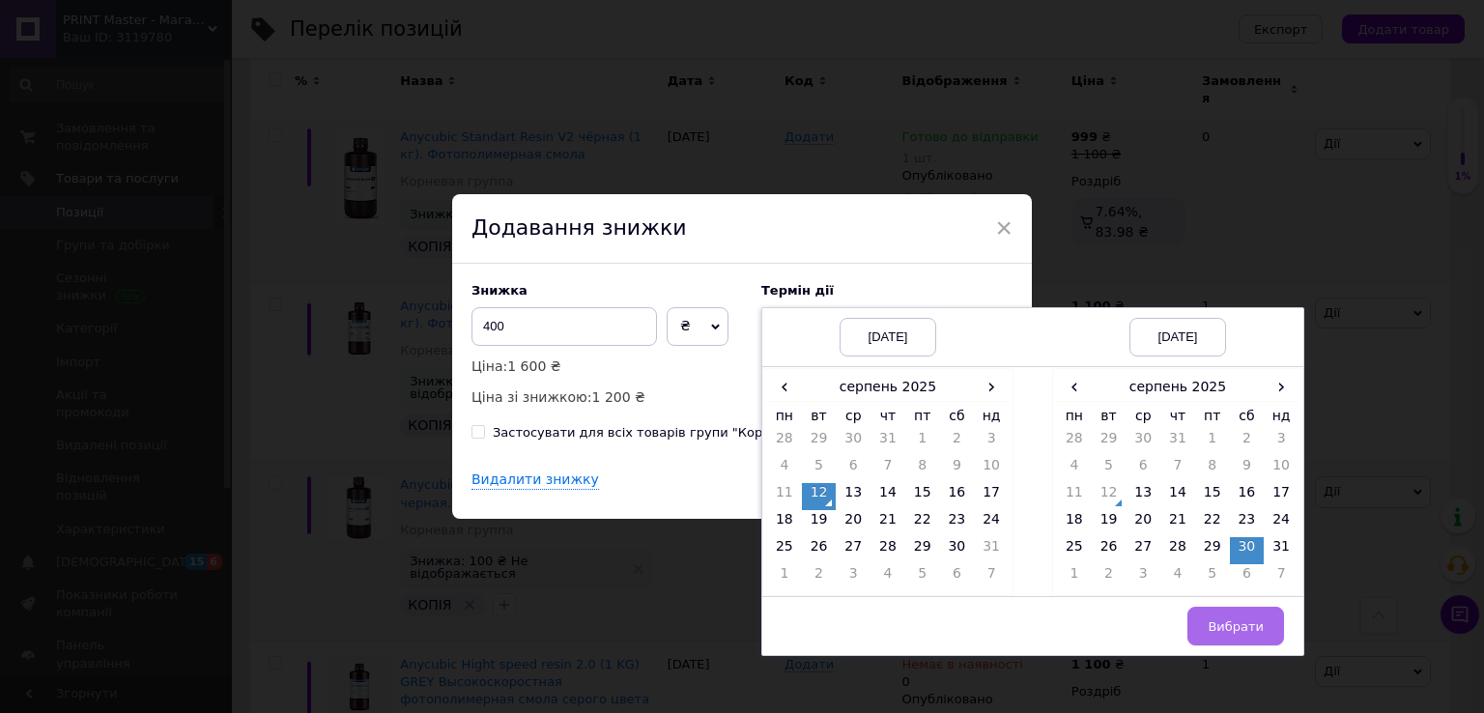
click at [1225, 630] on span "Вибрати" at bounding box center [1236, 626] width 56 height 14
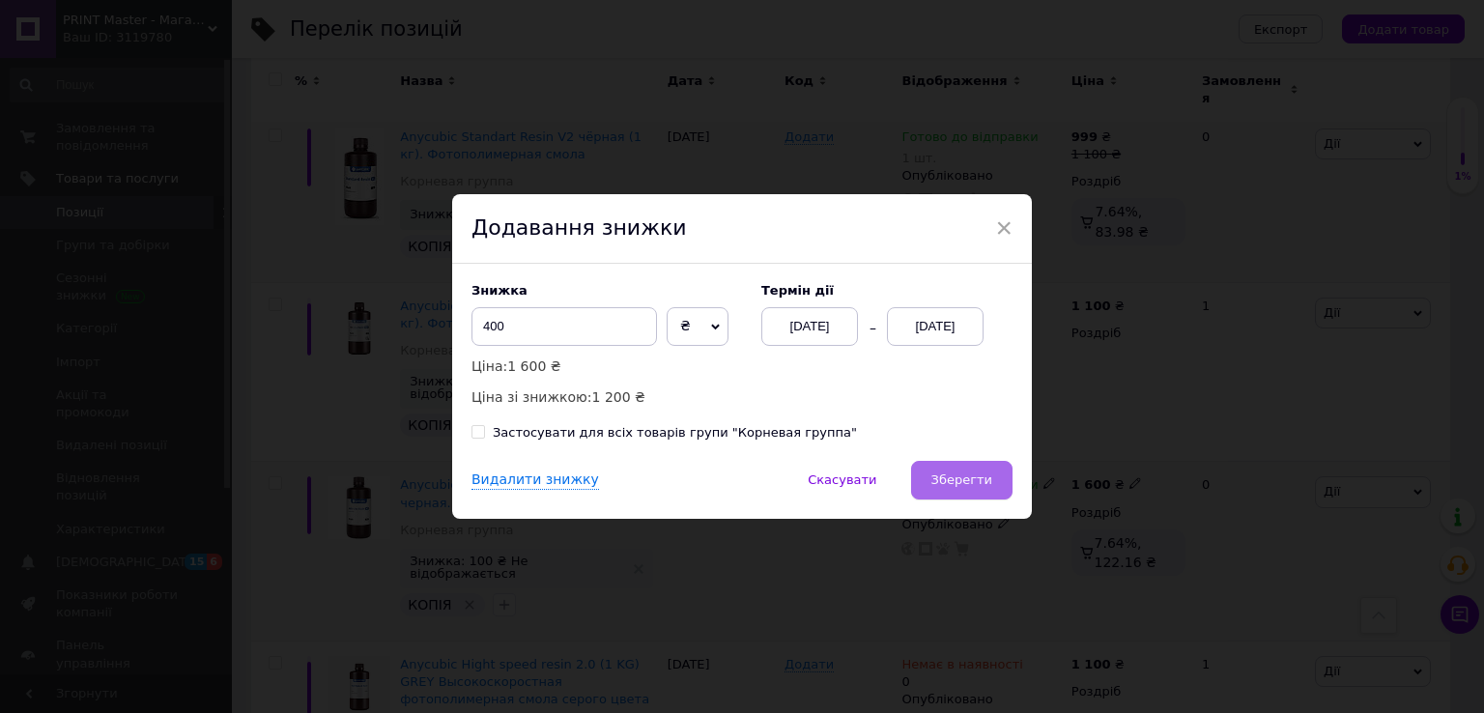
click at [986, 490] on button "Зберегти" at bounding box center [961, 480] width 101 height 39
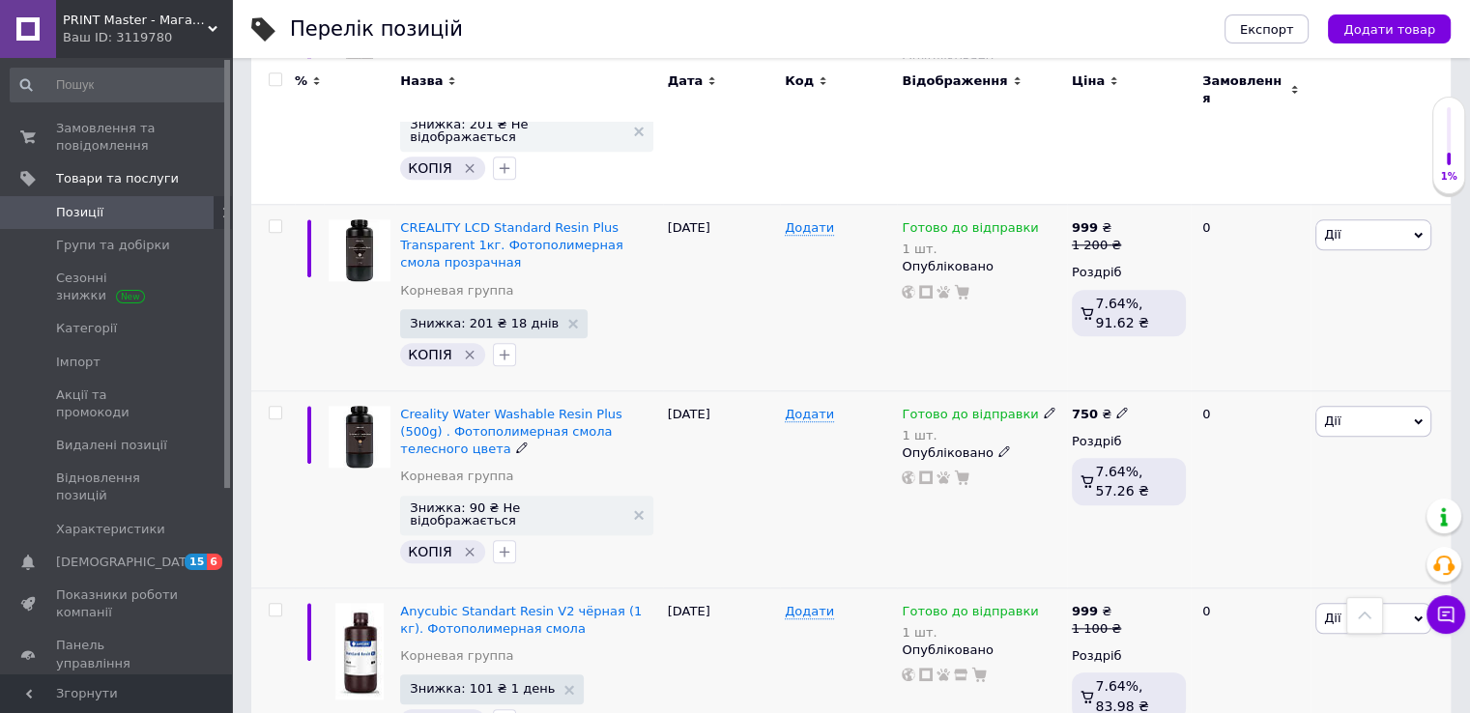
scroll to position [1915, 0]
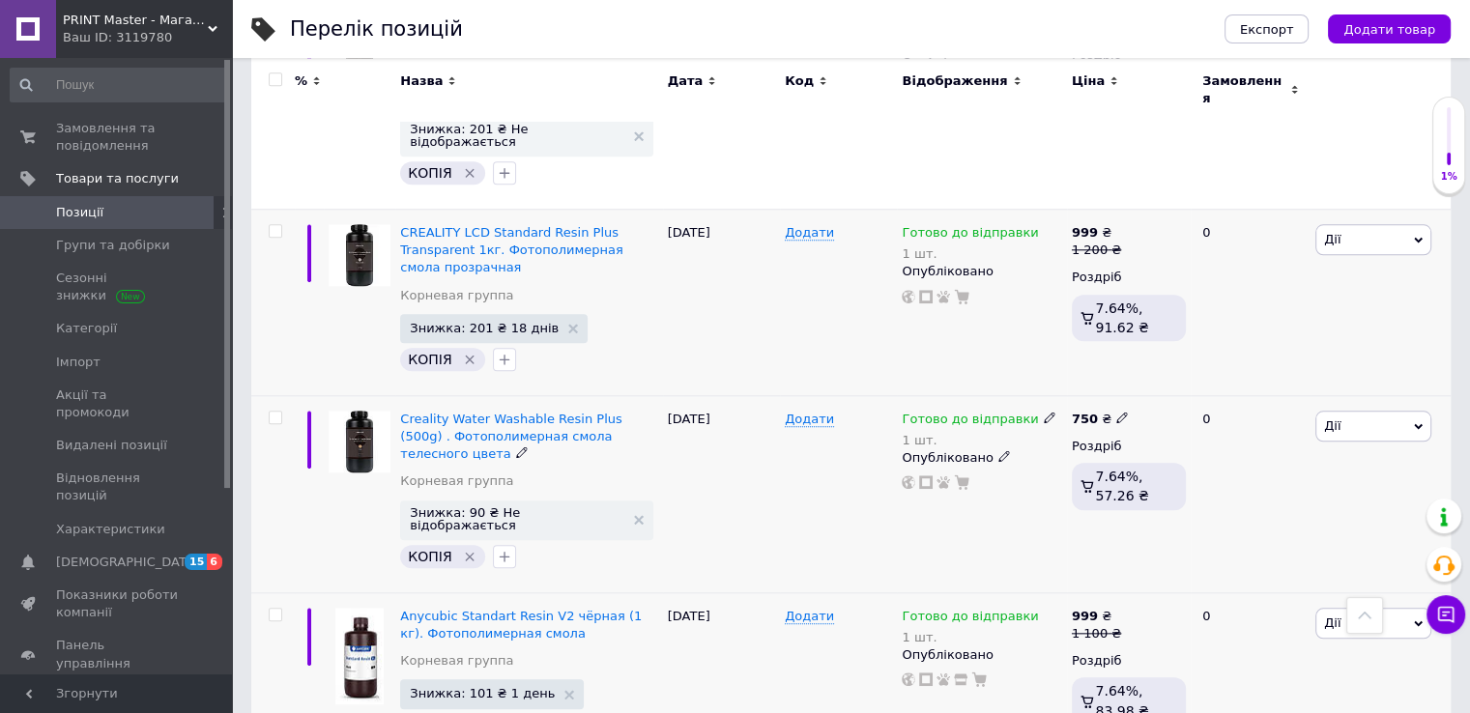
drag, startPoint x: 1419, startPoint y: 325, endPoint x: 1404, endPoint y: 330, distance: 15.3
click at [1419, 423] on icon at bounding box center [1418, 426] width 9 height 6
click at [1250, 532] on li "Знижка" at bounding box center [1302, 545] width 256 height 27
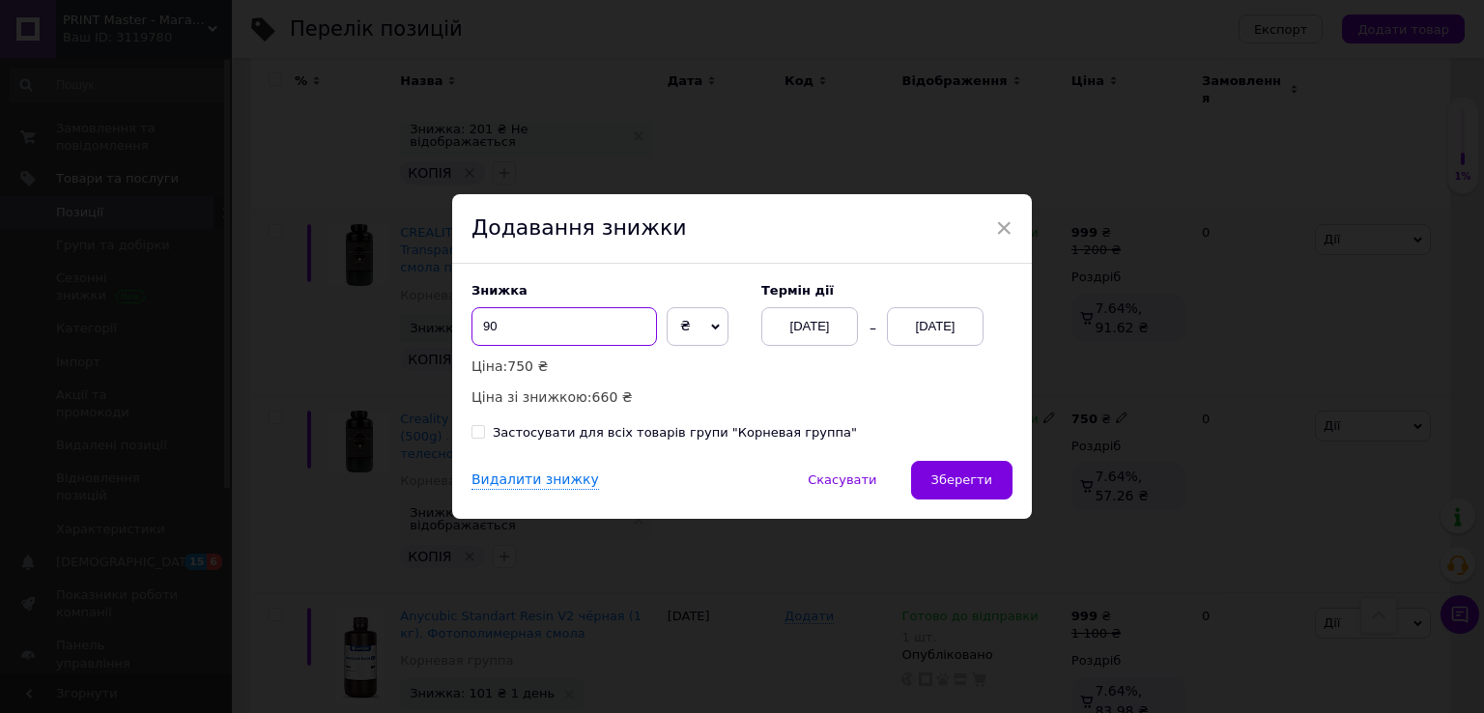
drag, startPoint x: 531, startPoint y: 325, endPoint x: 463, endPoint y: 330, distance: 67.8
click at [463, 330] on div "Знижка 90 ₴ % Ціна: 750 ₴ Ціна зі знижкою: 660 ₴ Термін дії 12.08.2025 12.08.20…" at bounding box center [742, 362] width 580 height 197
type input "150"
click at [947, 331] on div "[DATE]" at bounding box center [935, 326] width 97 height 39
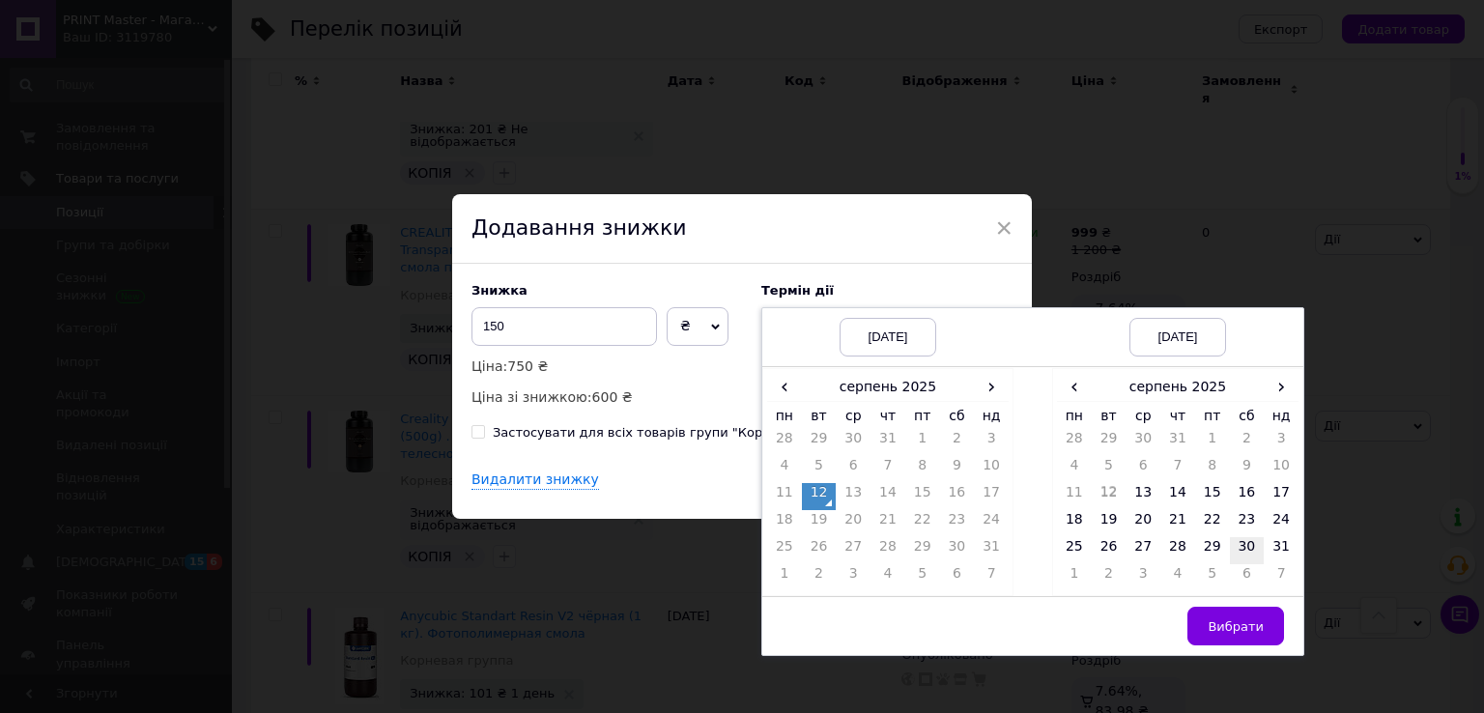
click at [1240, 546] on td "30" at bounding box center [1247, 550] width 35 height 27
drag, startPoint x: 1237, startPoint y: 623, endPoint x: 1226, endPoint y: 623, distance: 10.6
click at [1239, 623] on span "Вибрати" at bounding box center [1236, 626] width 56 height 14
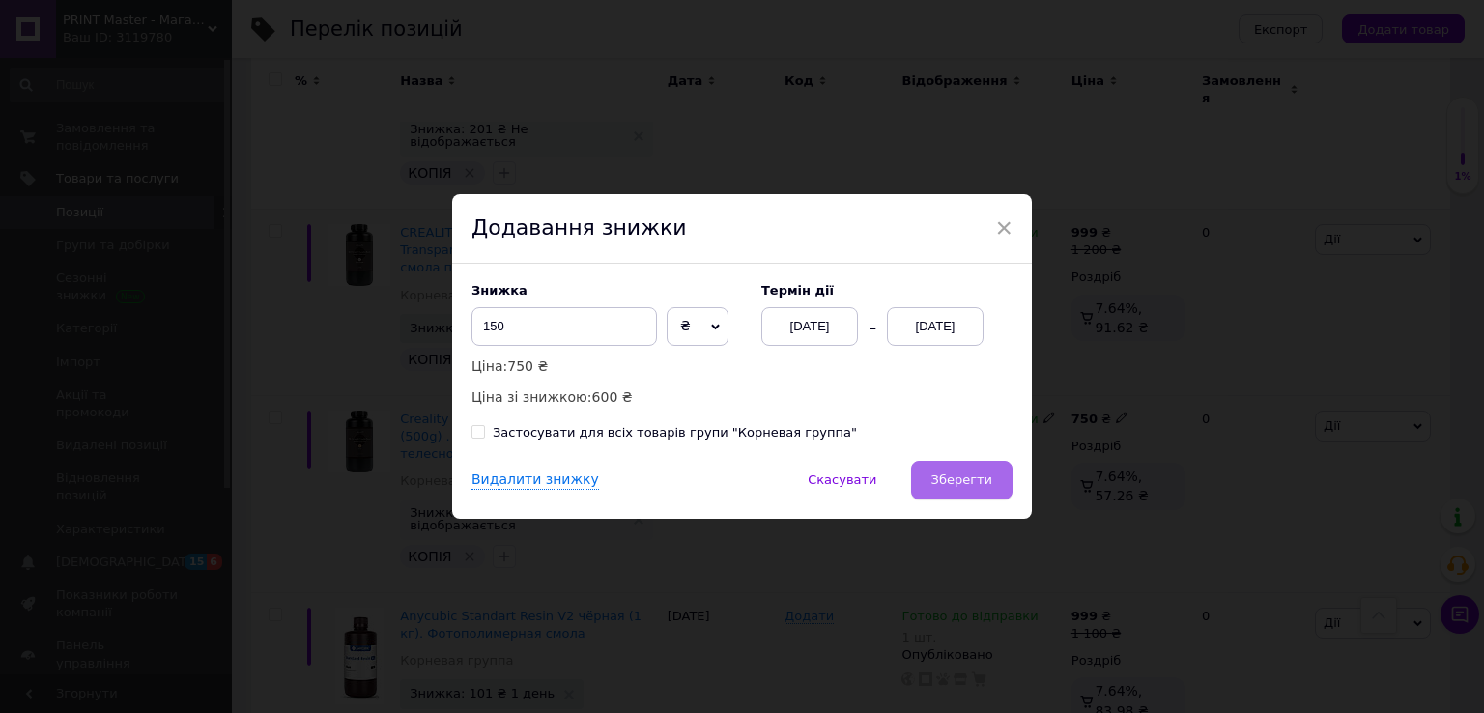
click at [958, 479] on span "Зберегти" at bounding box center [962, 480] width 61 height 14
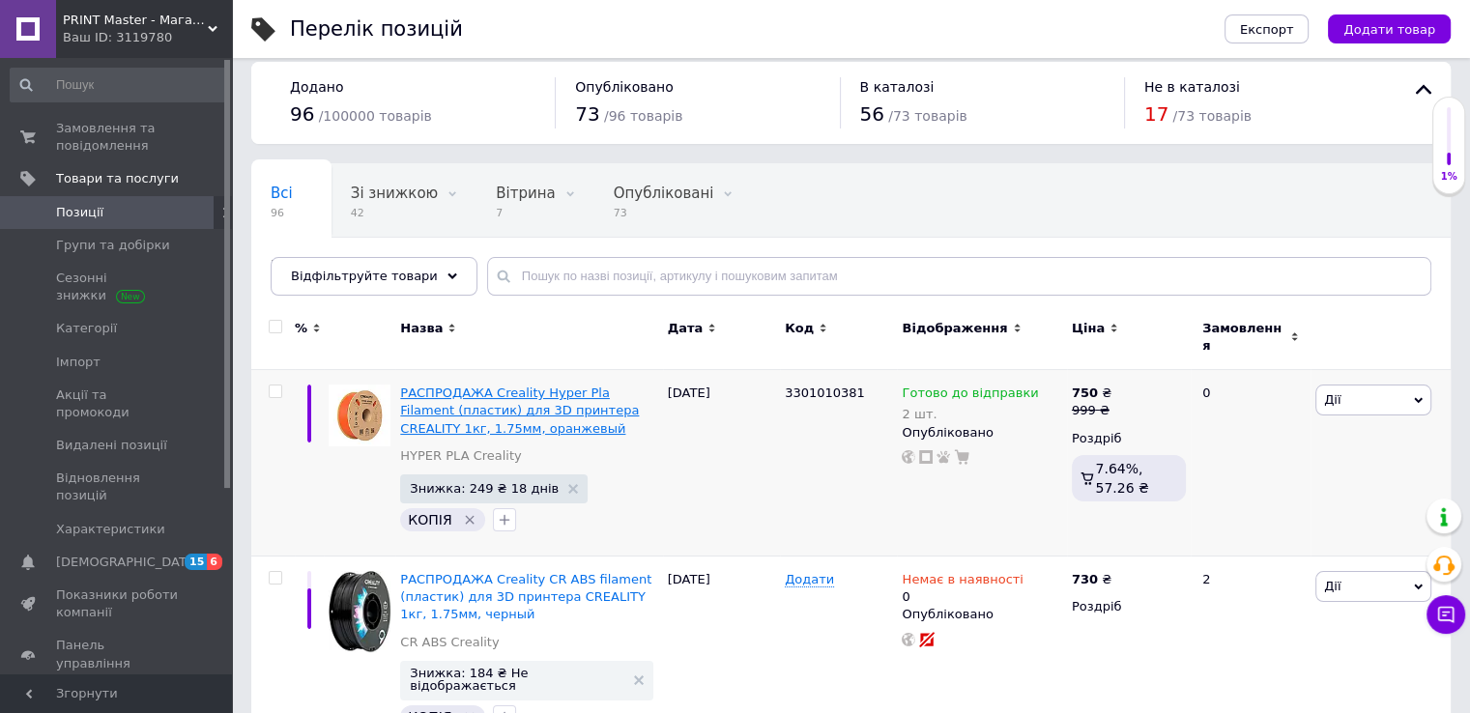
scroll to position [0, 0]
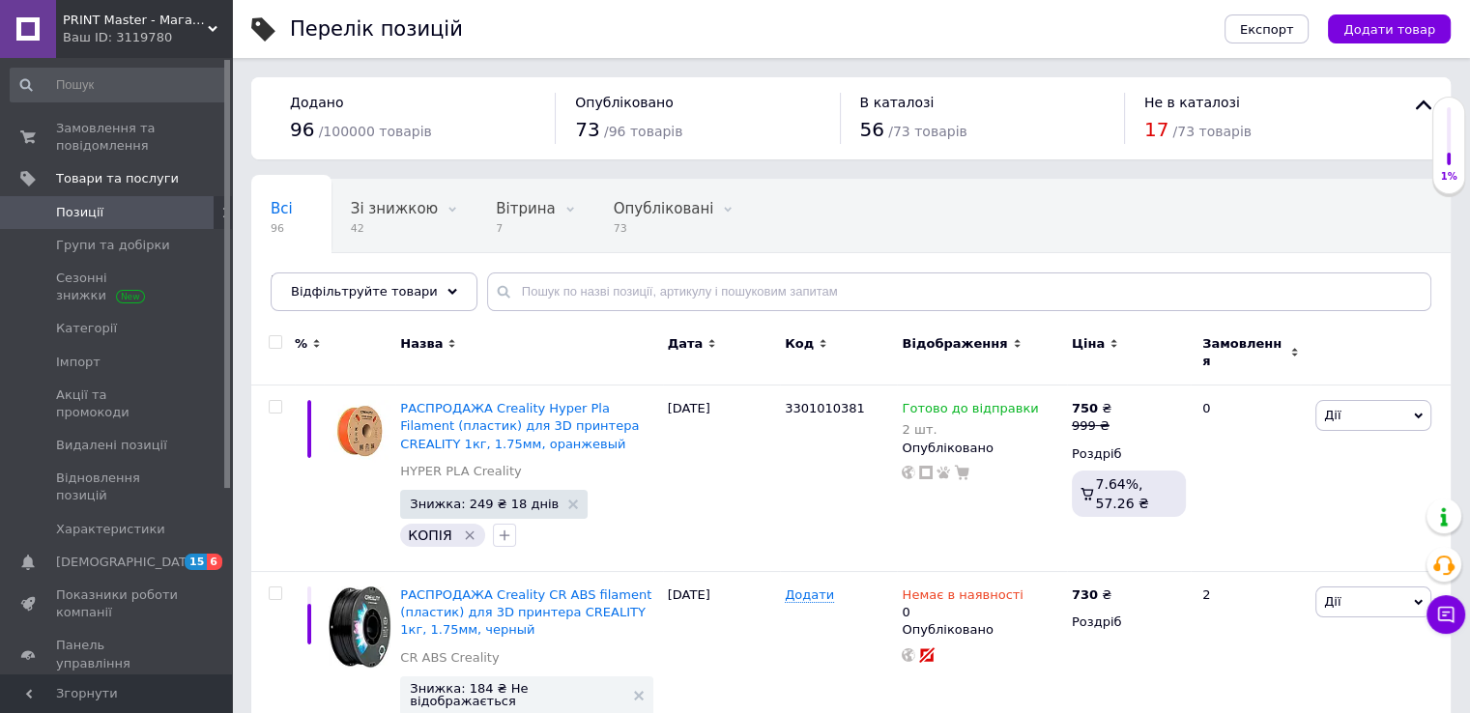
click at [37, 28] on link at bounding box center [28, 29] width 56 height 58
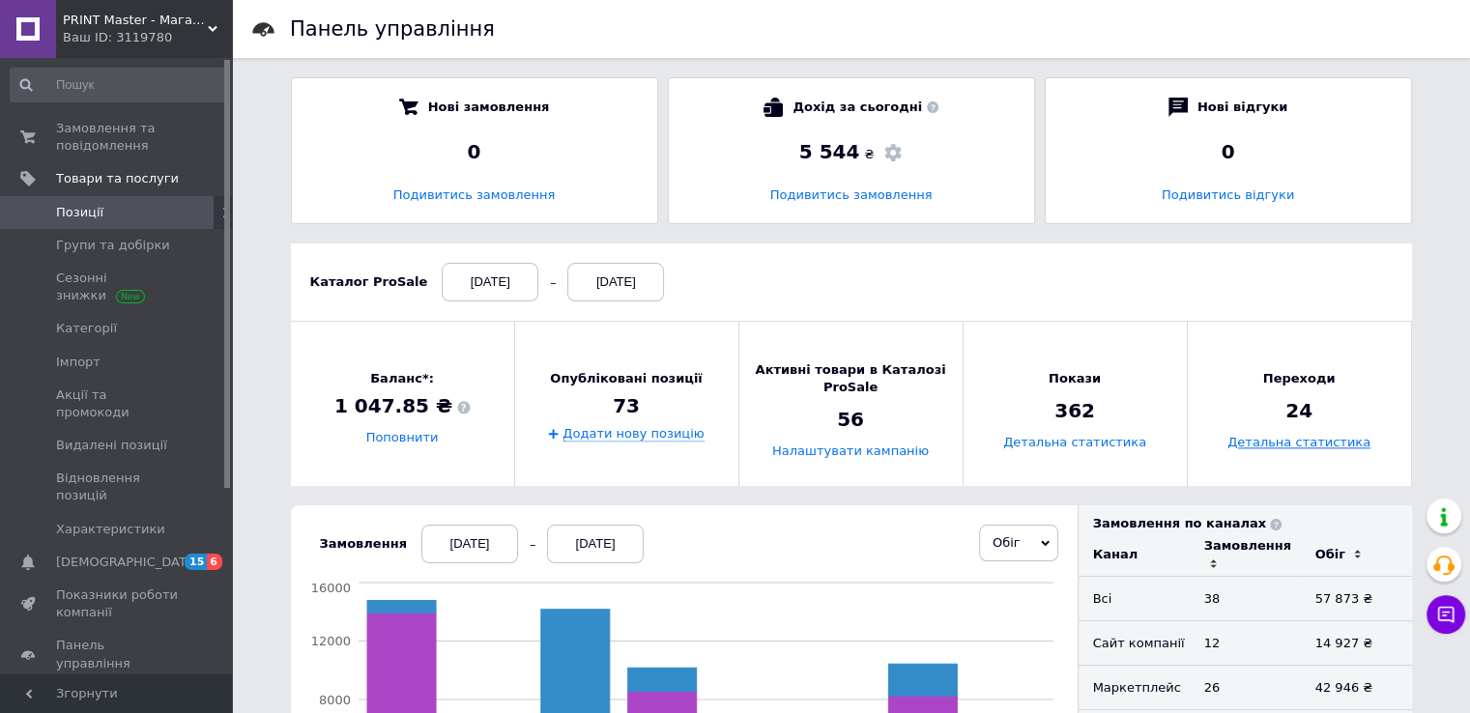
click at [1299, 437] on link "Детальна статистика" at bounding box center [1298, 443] width 143 height 14
